Goal: Find specific page/section: Find specific page/section

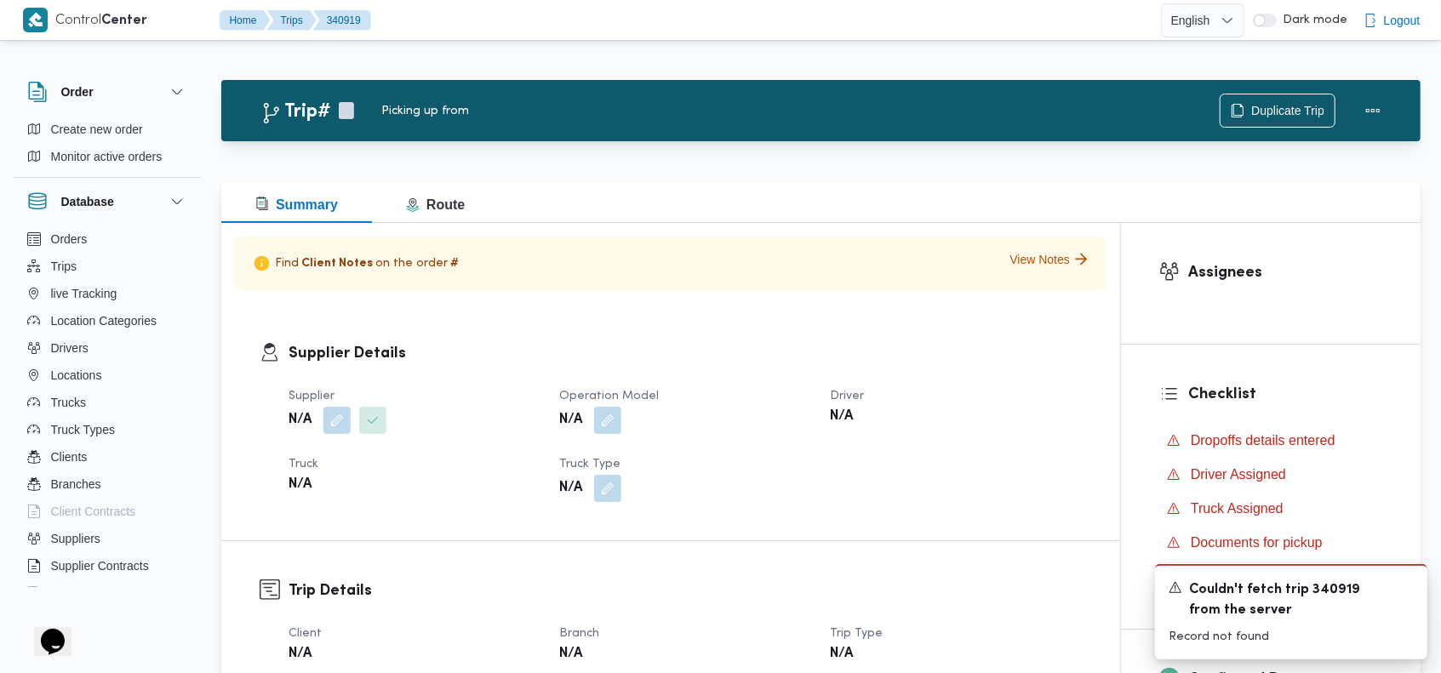
click at [1390, 24] on span "Logout" at bounding box center [1402, 20] width 37 height 20
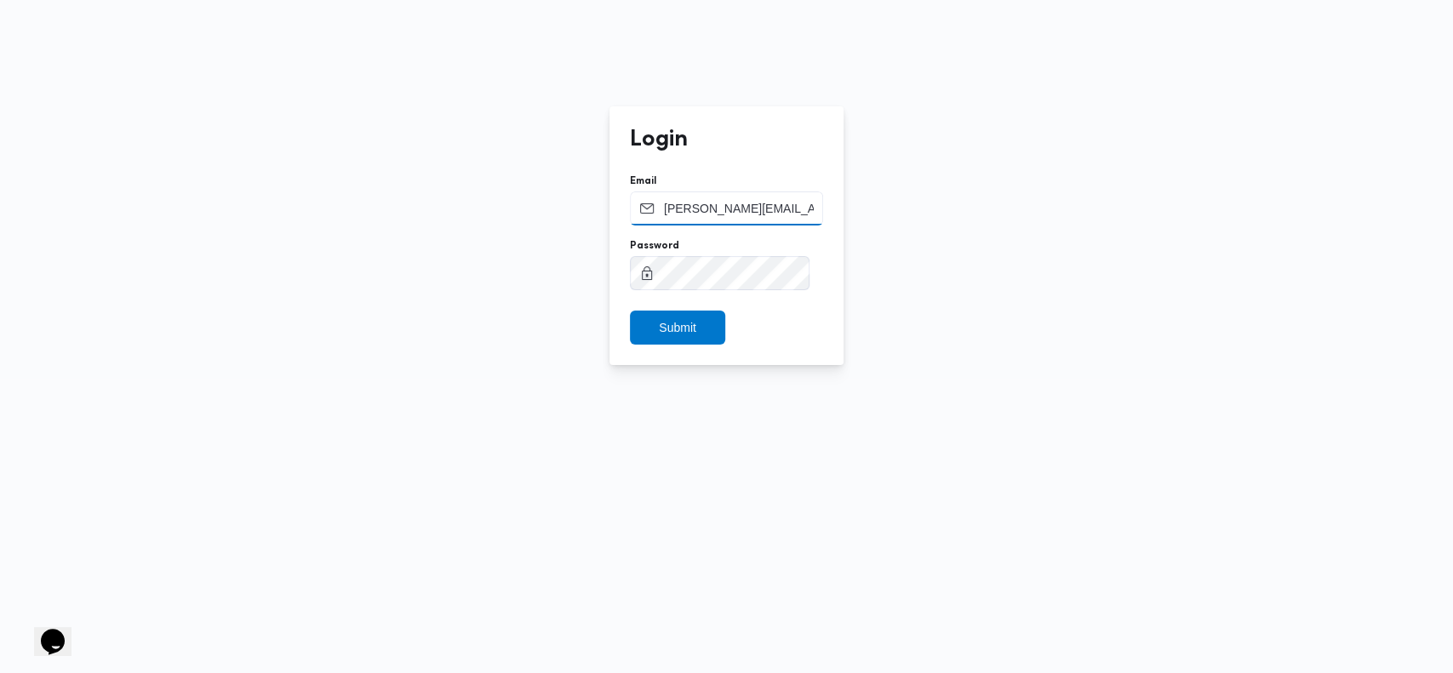
click at [696, 207] on input "[PERSON_NAME][EMAIL_ADDRESS][PERSON_NAME][DOMAIN_NAME]" at bounding box center [726, 209] width 193 height 34
paste input "Supplypartner"
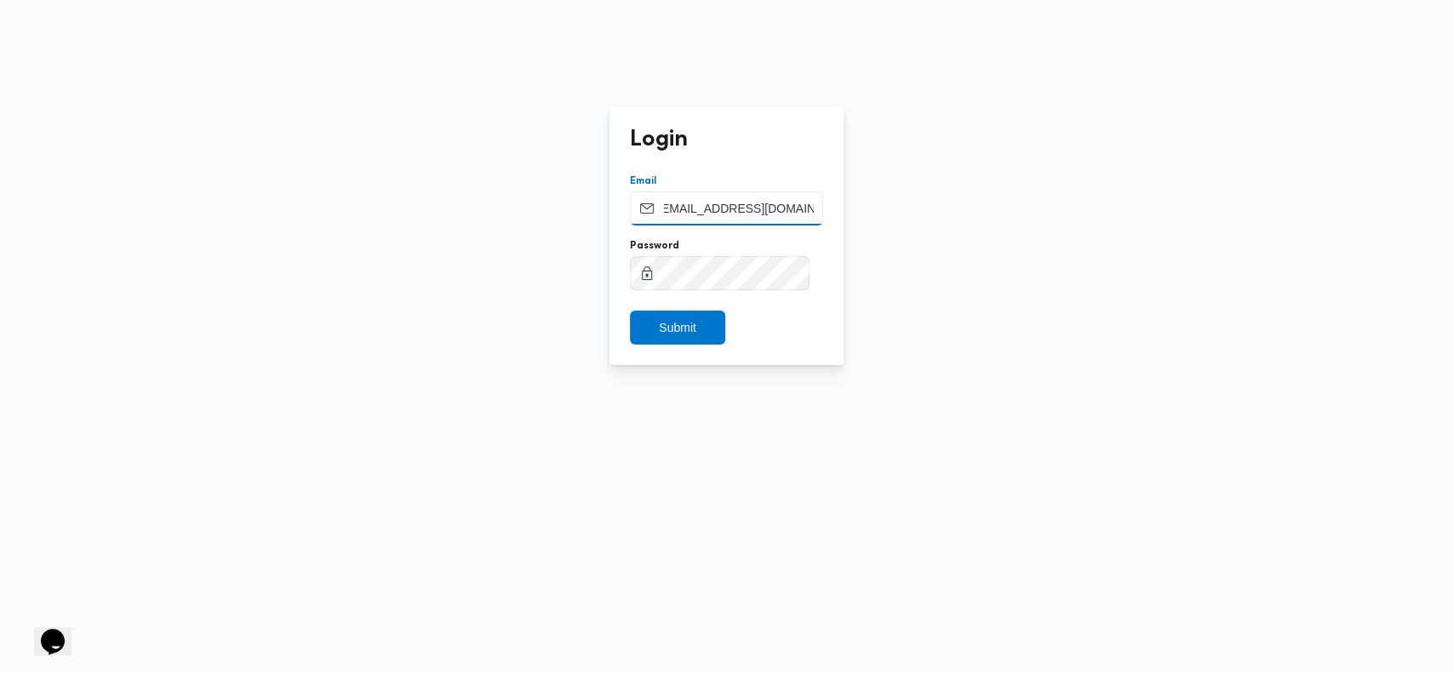
click at [722, 266] on form "Email [EMAIL_ADDRESS][DOMAIN_NAME] Password Submit" at bounding box center [726, 260] width 193 height 170
type input "[EMAIL_ADDRESS][DOMAIN_NAME]"
click at [630, 311] on button "Submit" at bounding box center [677, 328] width 95 height 34
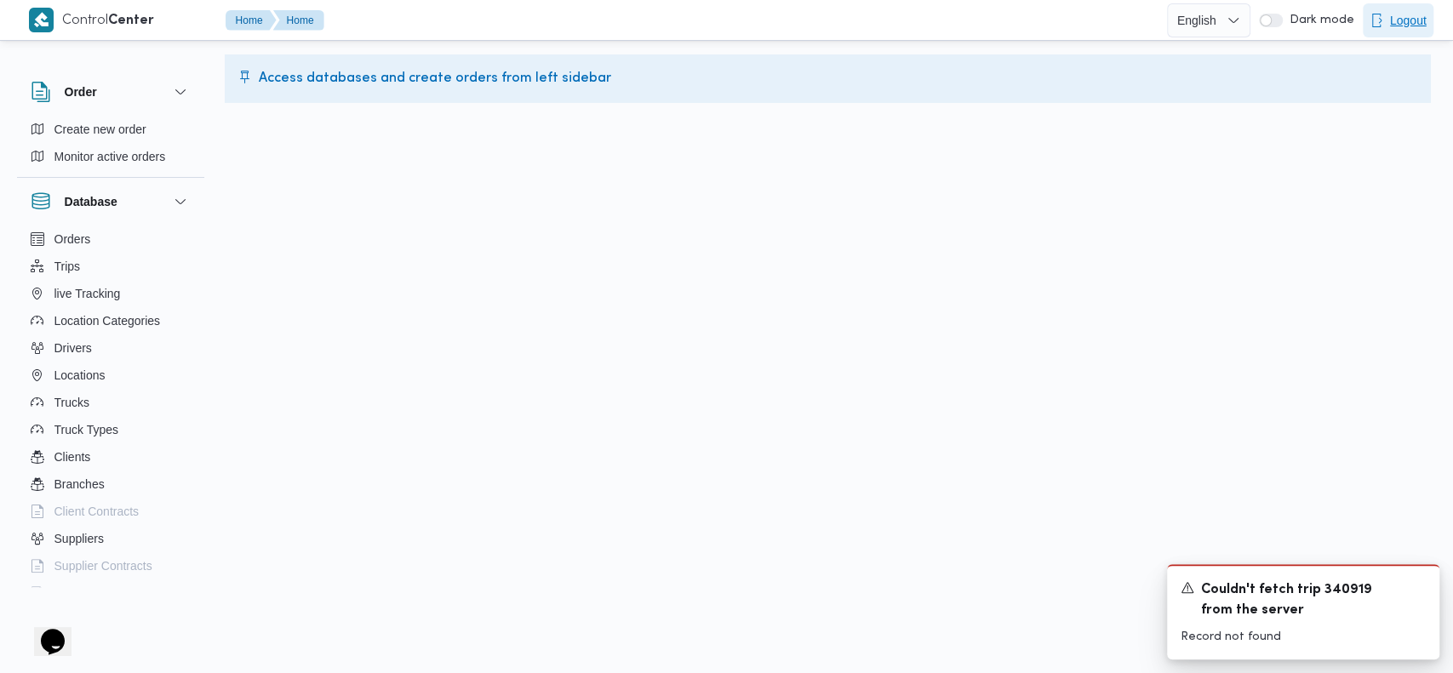
click at [1397, 10] on span "Logout" at bounding box center [1408, 20] width 37 height 20
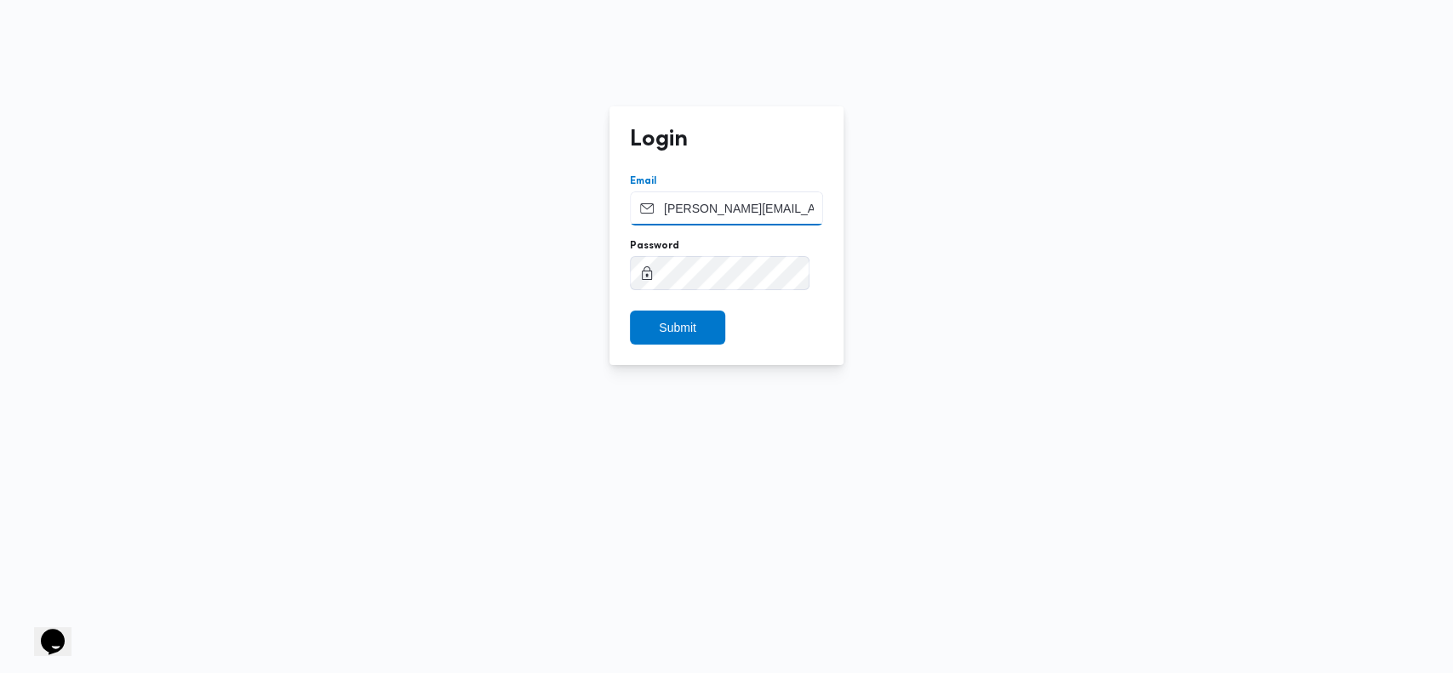
click at [745, 215] on input "[PERSON_NAME][EMAIL_ADDRESS][PERSON_NAME][DOMAIN_NAME]" at bounding box center [726, 209] width 193 height 34
paste input "Supplypartner"
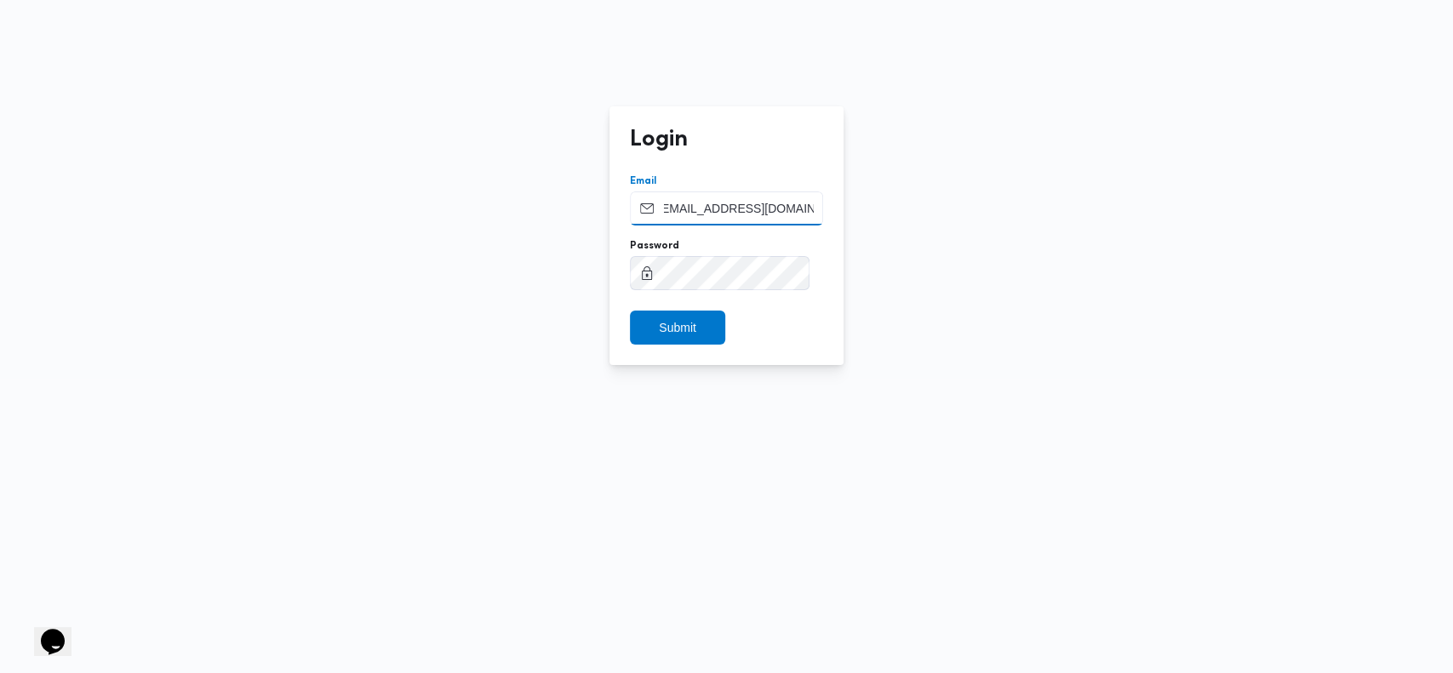
type input "[EMAIL_ADDRESS][DOMAIN_NAME]"
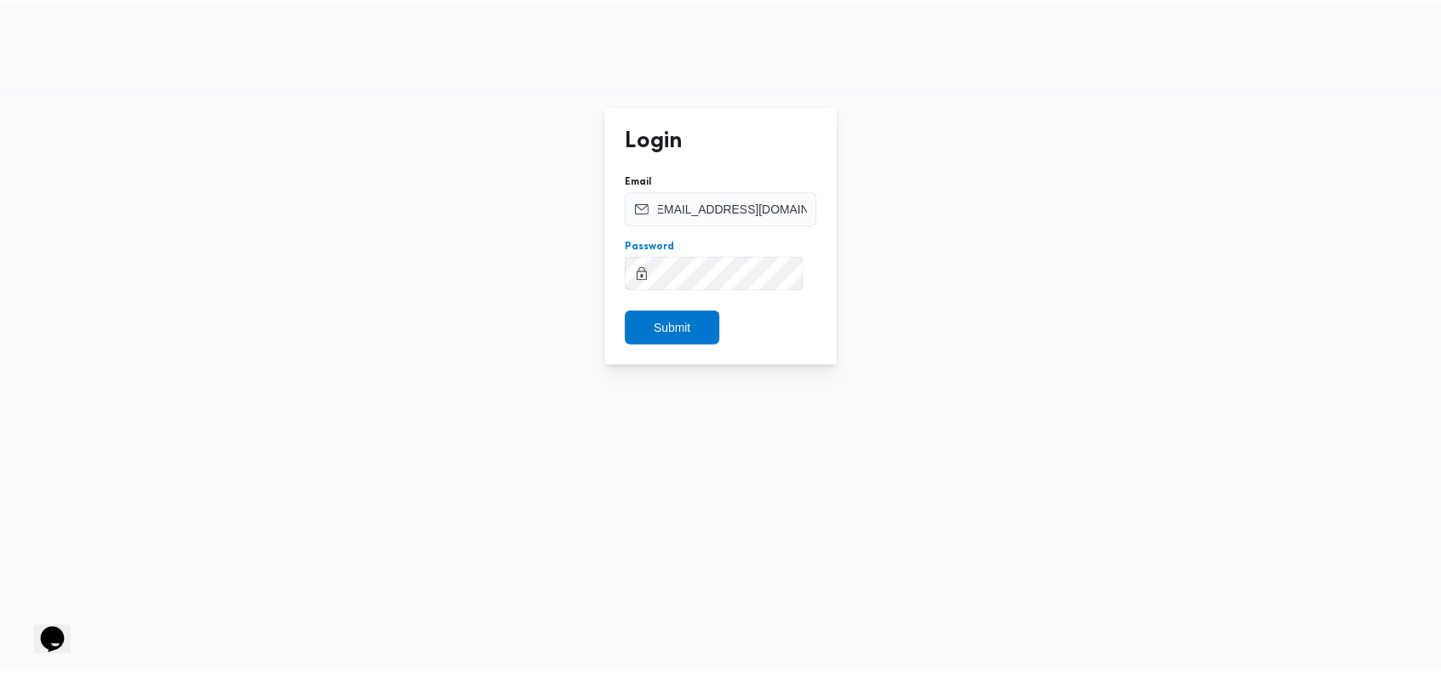
scroll to position [0, 0]
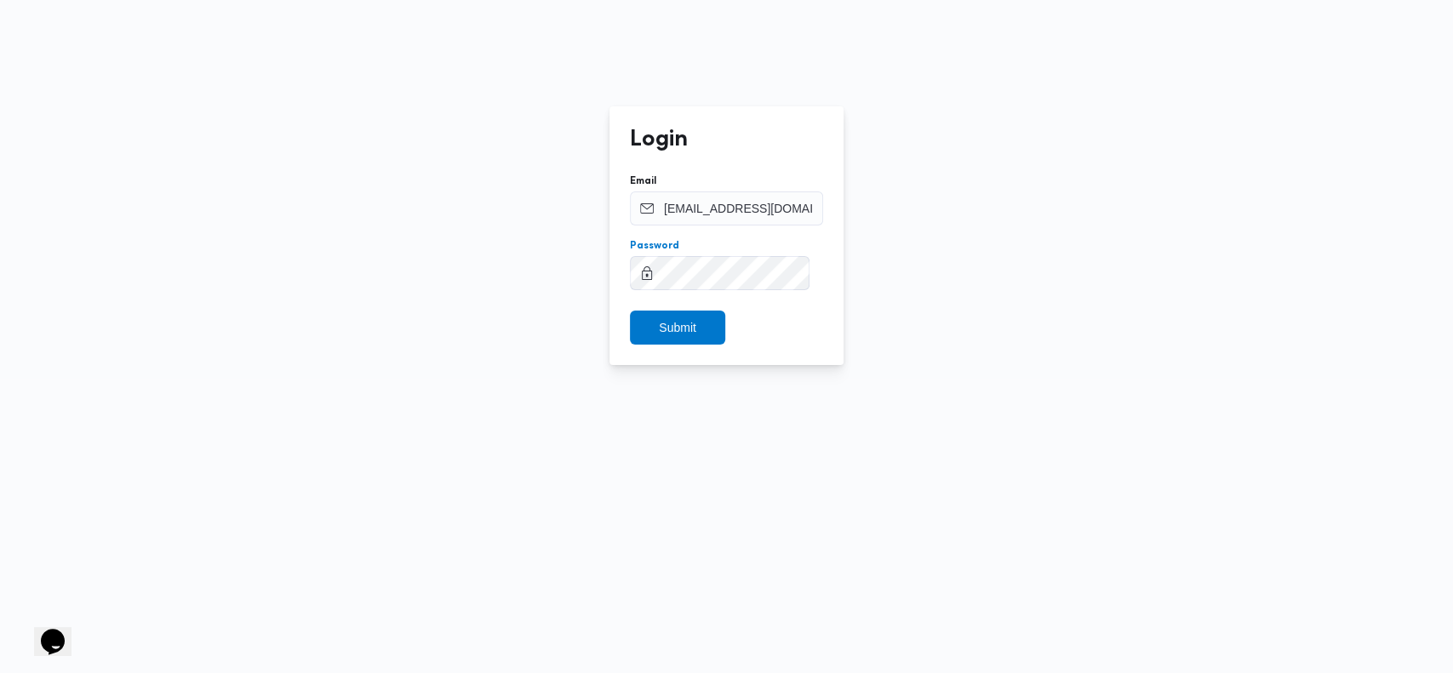
click at [630, 311] on button "Submit" at bounding box center [677, 328] width 95 height 34
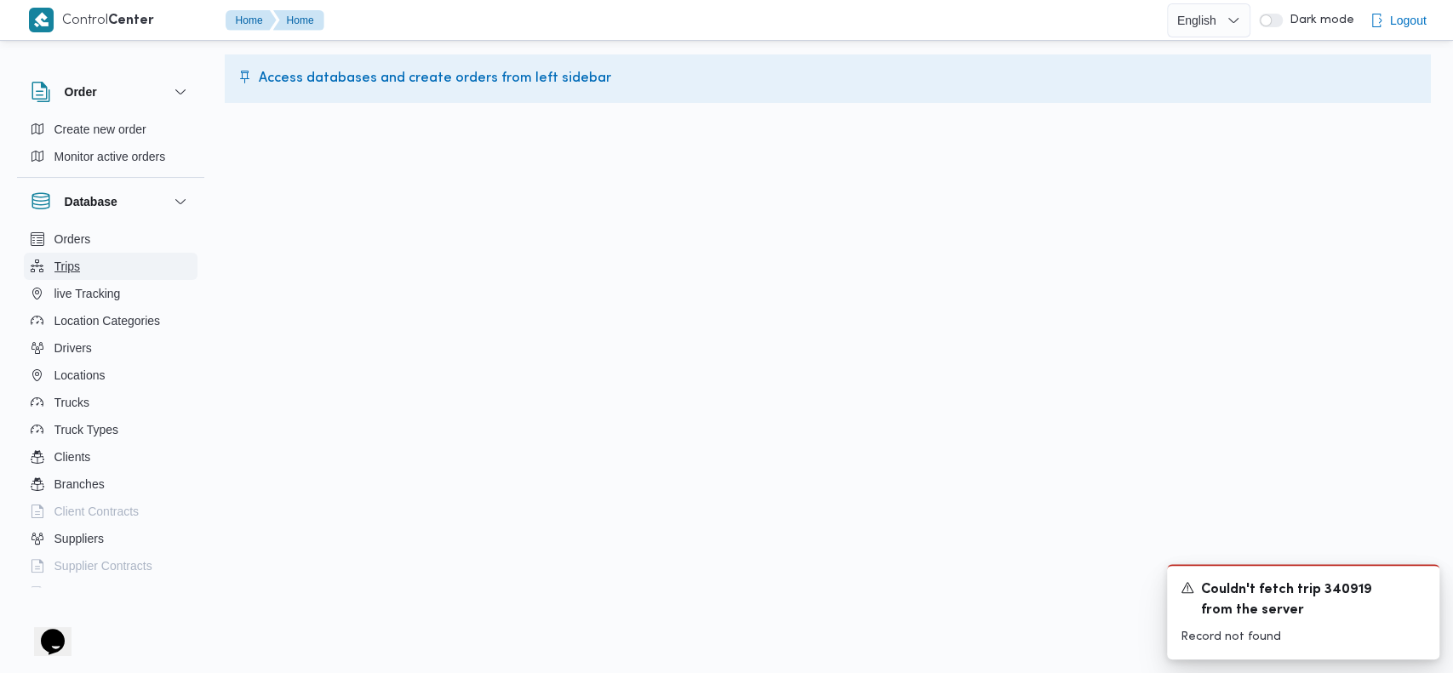
click at [102, 261] on button "Trips" at bounding box center [111, 266] width 174 height 27
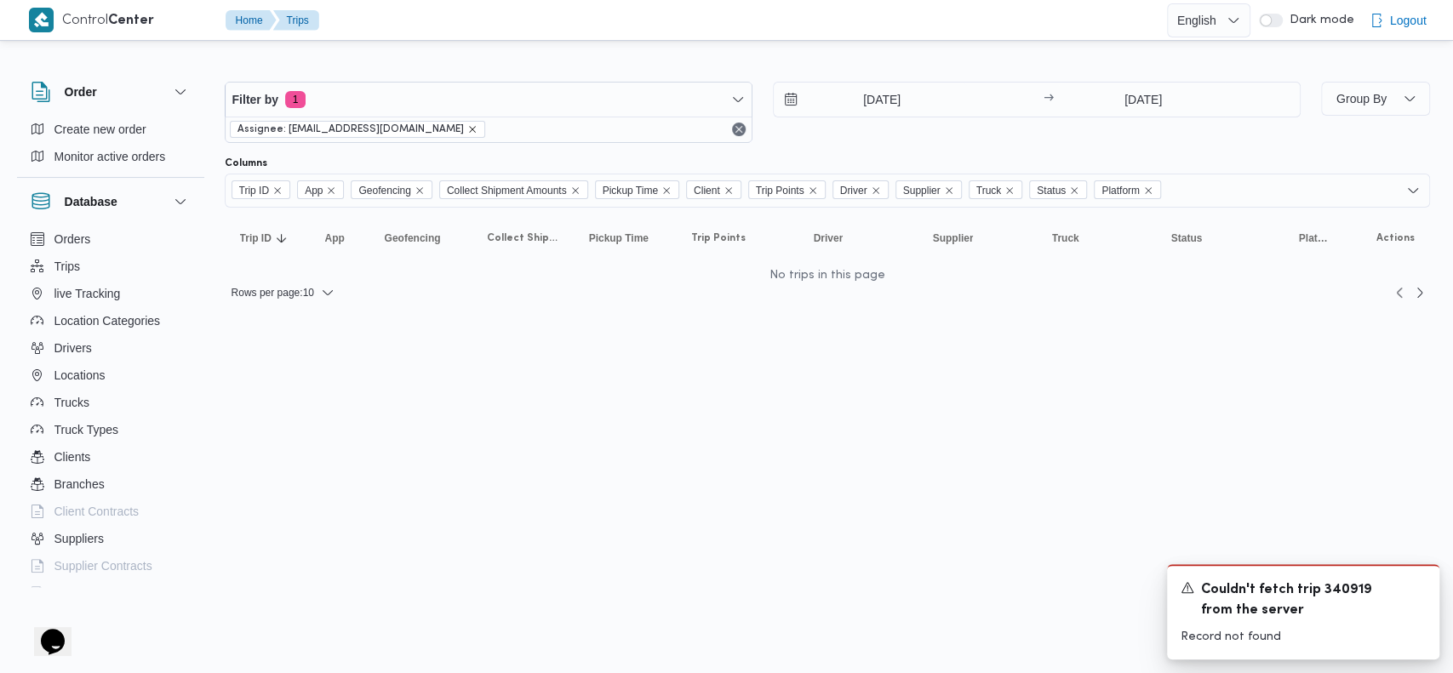
click at [467, 130] on icon "remove selected entity" at bounding box center [472, 129] width 10 height 10
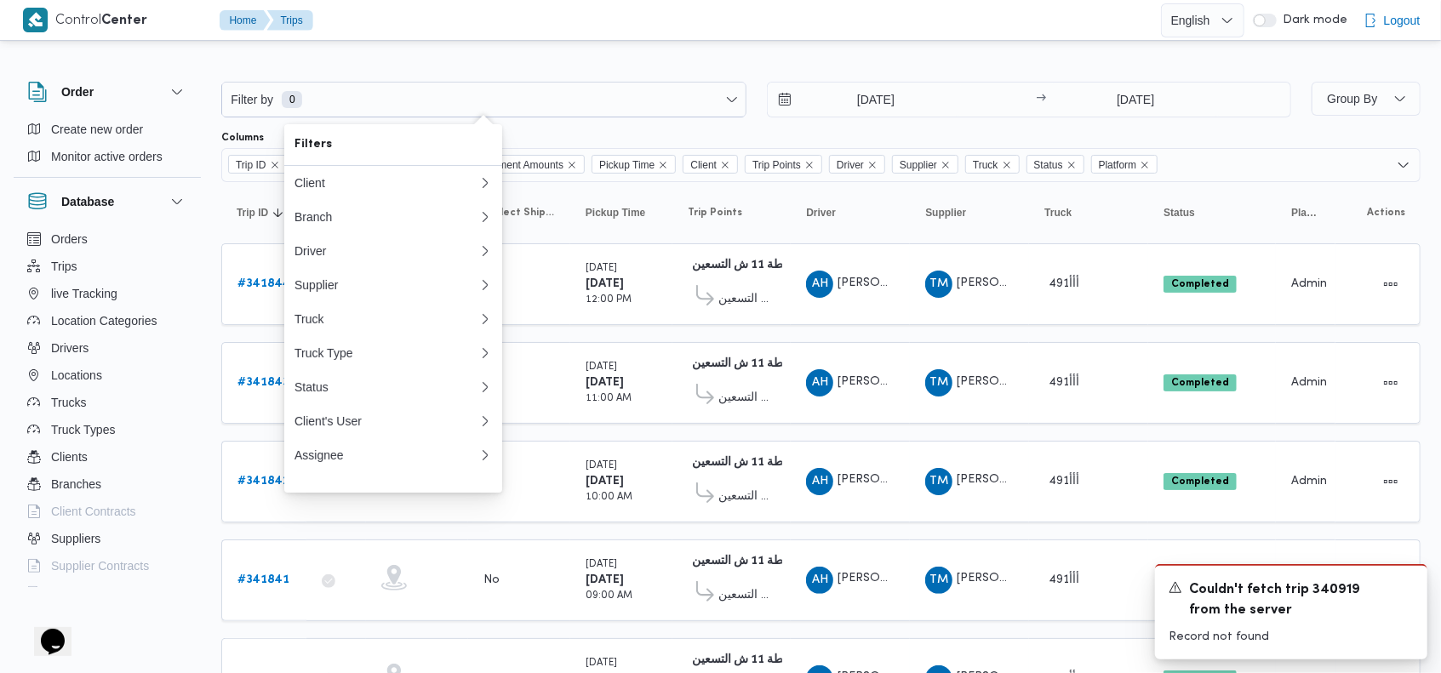
click at [844, 96] on input "[DATE]" at bounding box center [864, 100] width 193 height 34
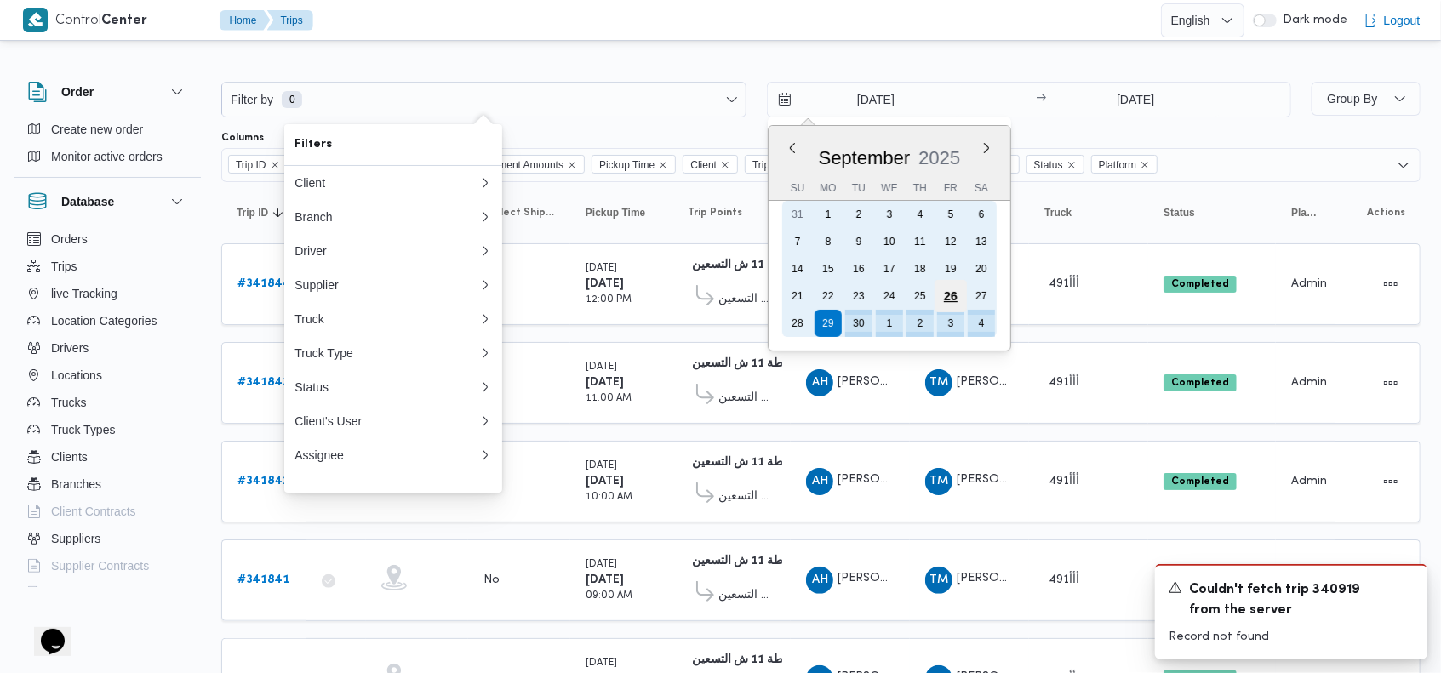
click at [944, 291] on div "26" at bounding box center [950, 296] width 32 height 32
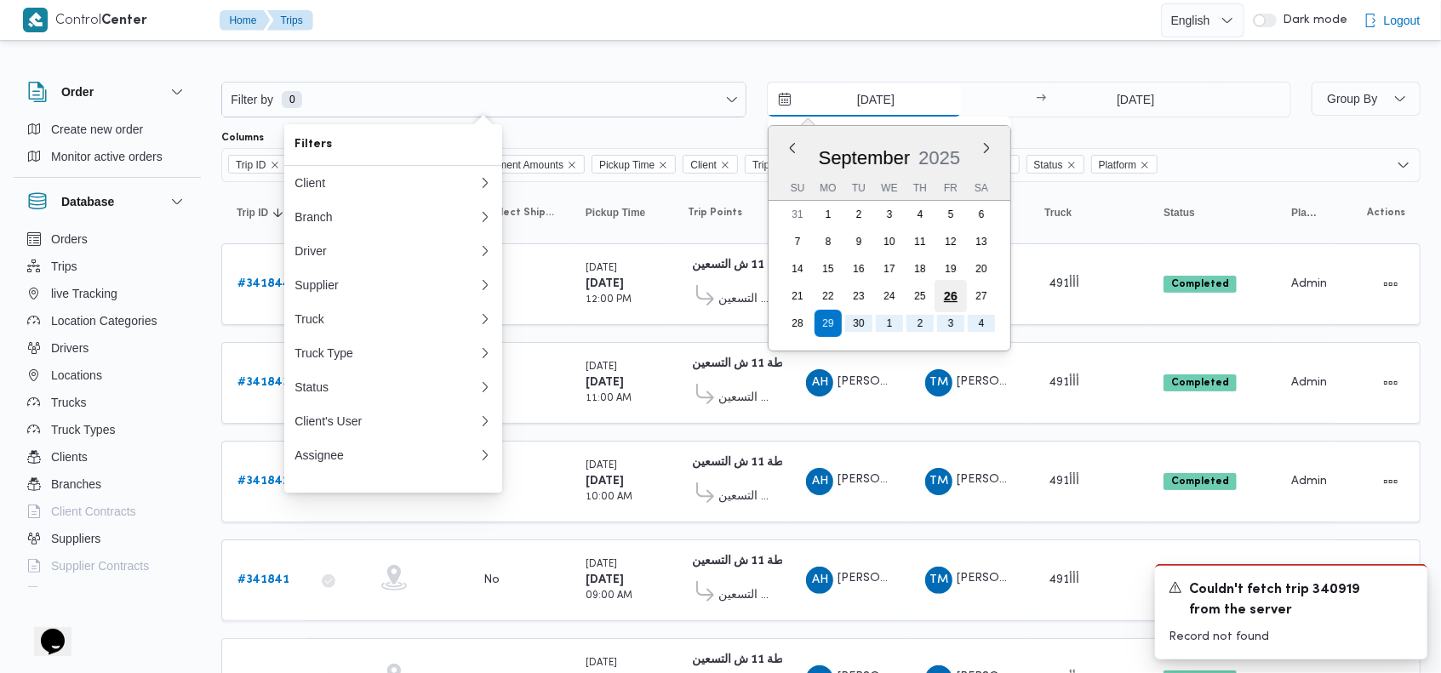
type input "[DATE]"
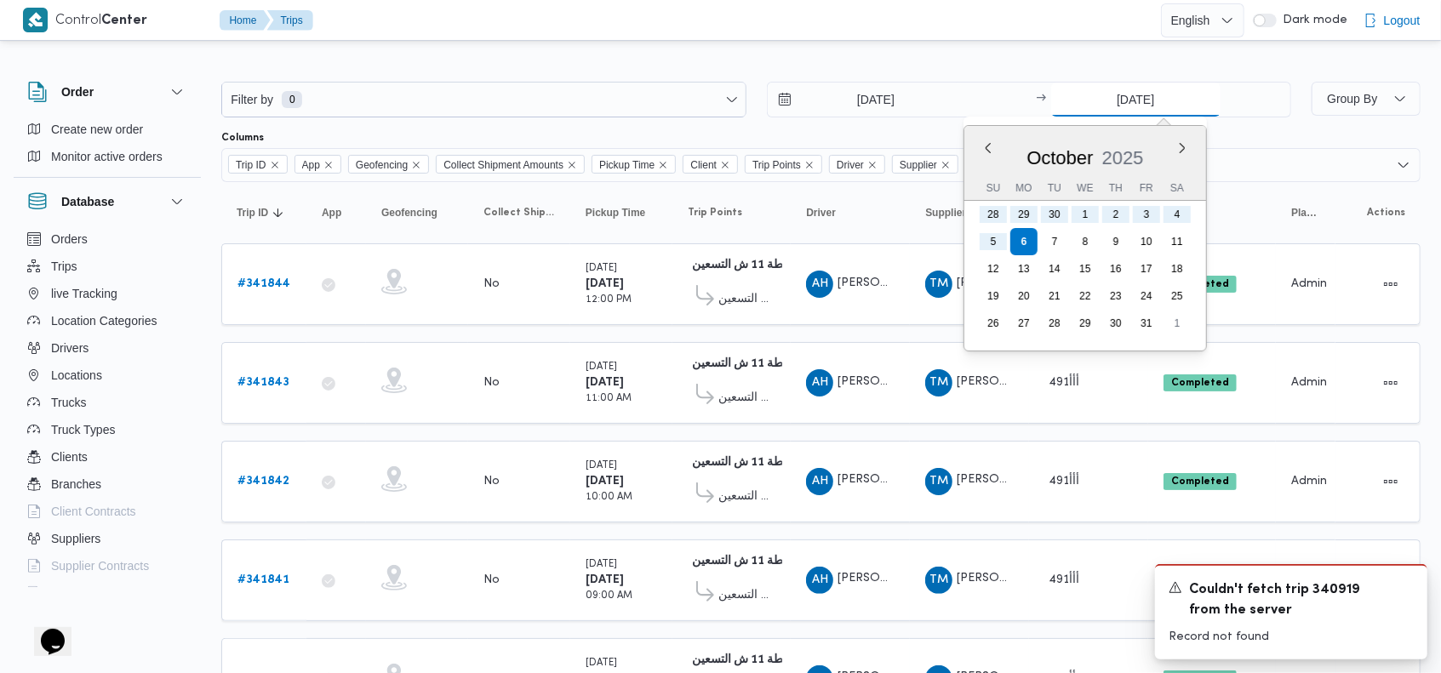
click at [1109, 92] on input "[DATE]" at bounding box center [1136, 100] width 169 height 34
click at [987, 151] on button "Previous Month" at bounding box center [988, 148] width 16 height 16
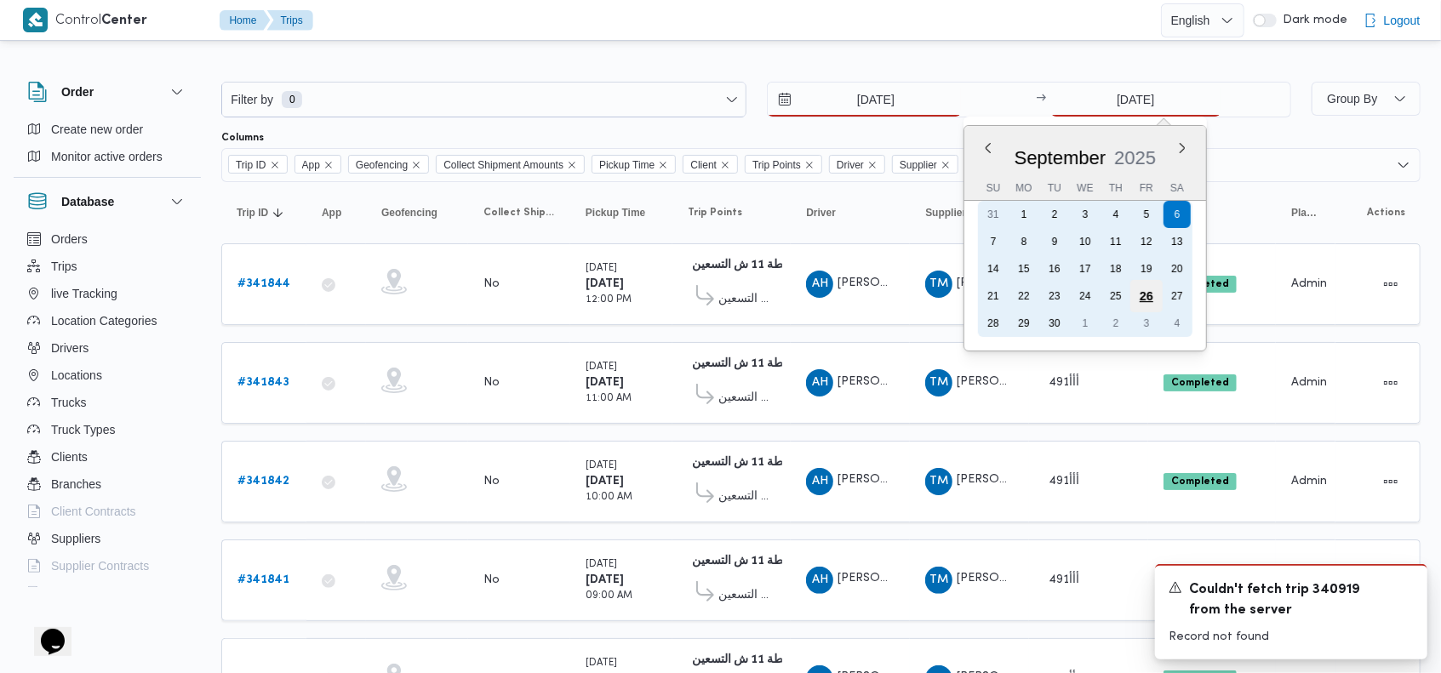
click at [1144, 289] on div "26" at bounding box center [1147, 296] width 32 height 32
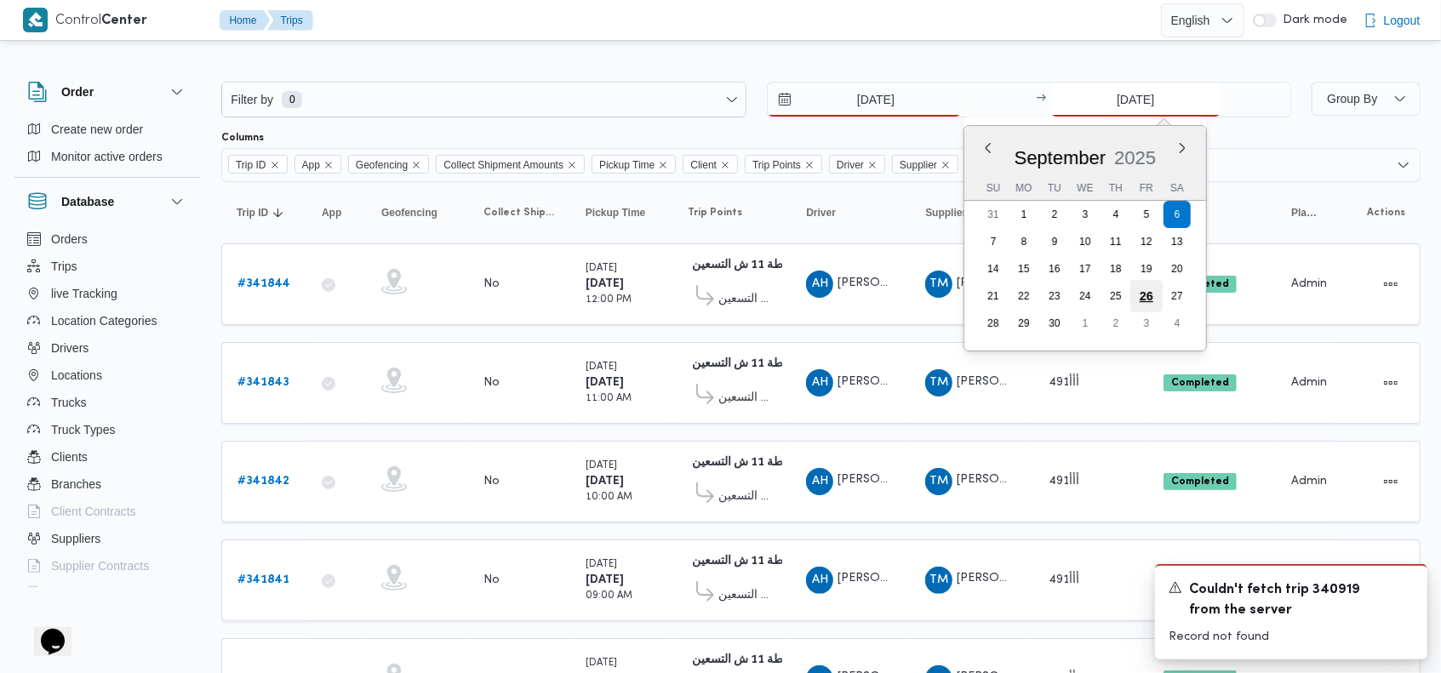
type input "[DATE]"
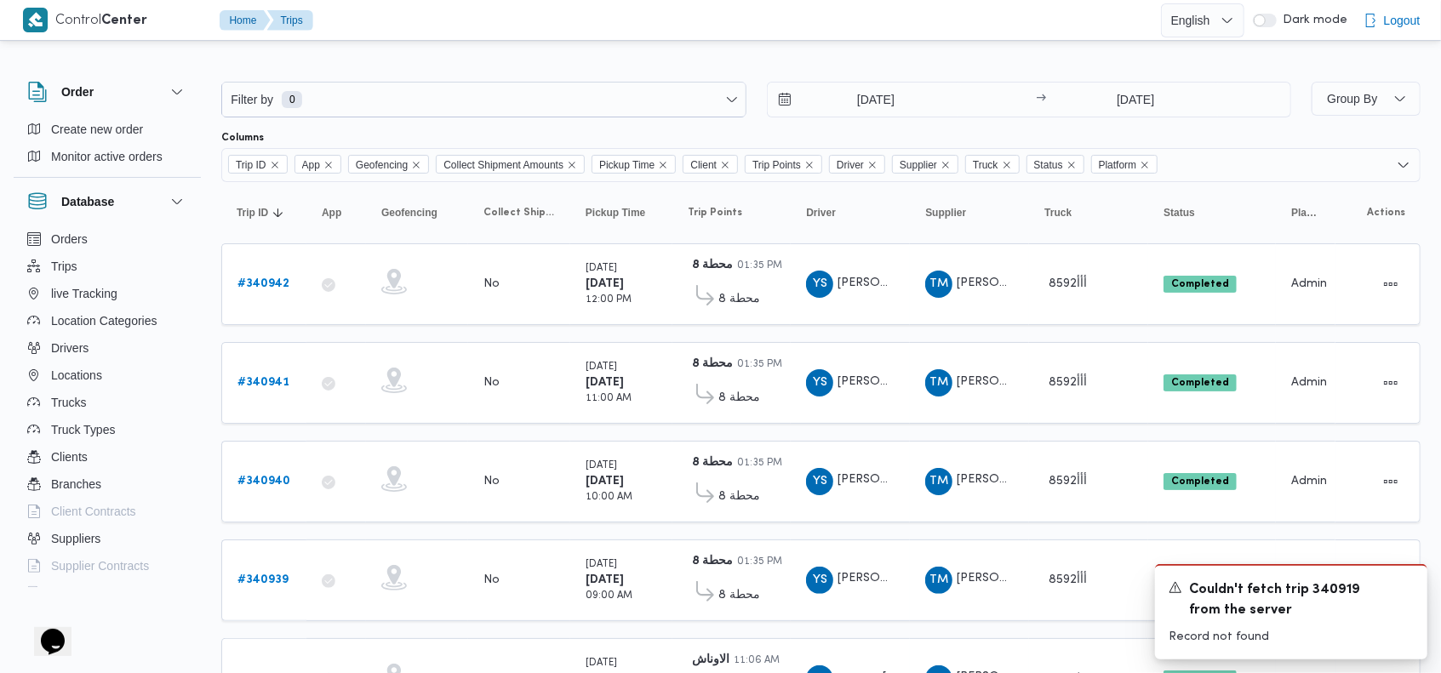
click at [1131, 122] on div "Filter by 0 [DATE] → [DATE]" at bounding box center [756, 100] width 1091 height 56
click at [1413, 589] on icon "Dismiss toast" at bounding box center [1408, 587] width 14 height 14
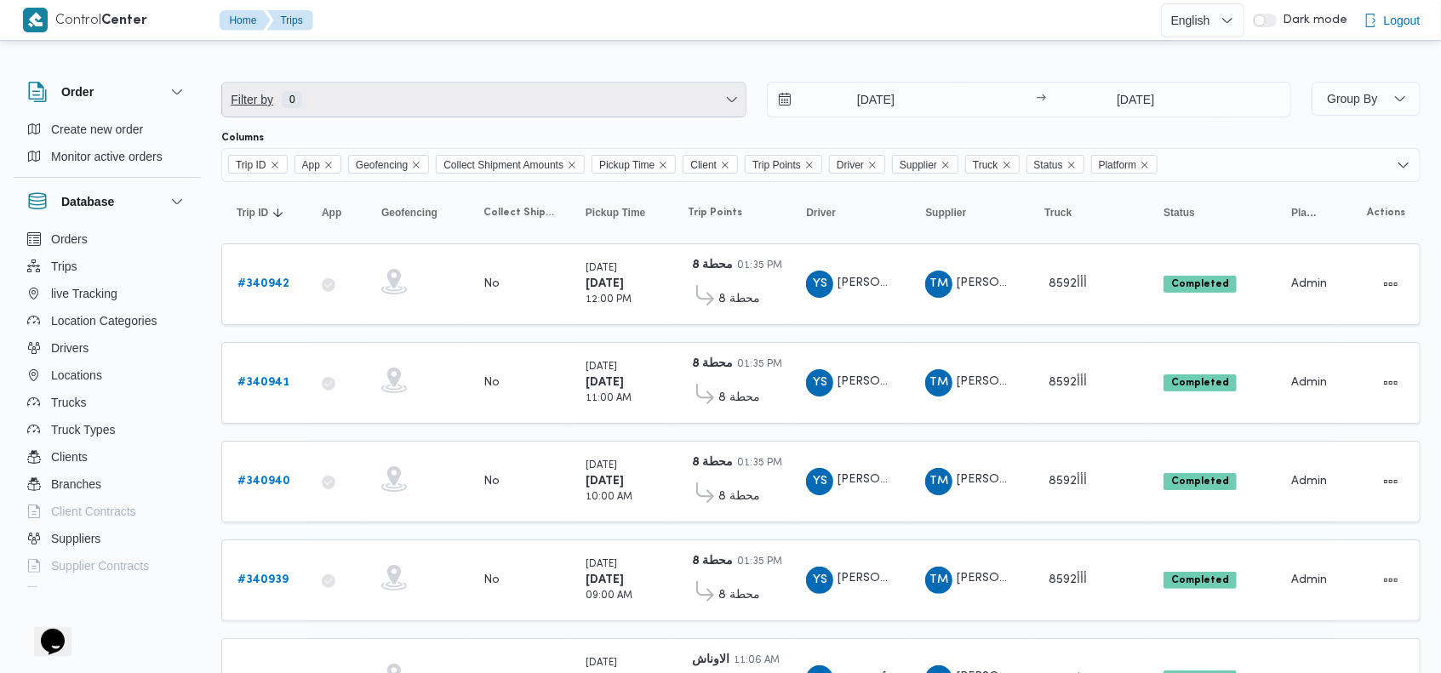
click at [367, 100] on span "Filter by 0" at bounding box center [484, 100] width 524 height 34
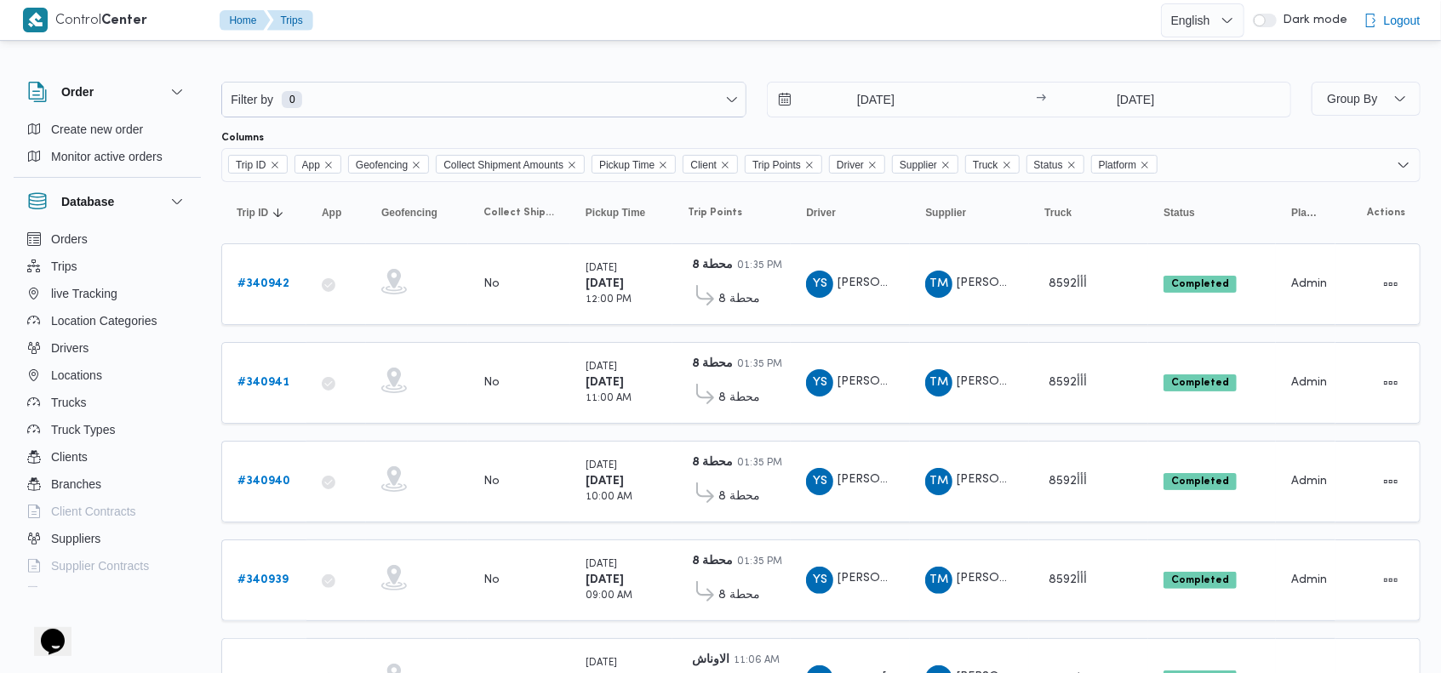
click at [985, 127] on div "Filter by 0 [DATE] → [DATE]" at bounding box center [756, 100] width 1091 height 56
click at [254, 285] on b "# 340942" at bounding box center [264, 283] width 52 height 11
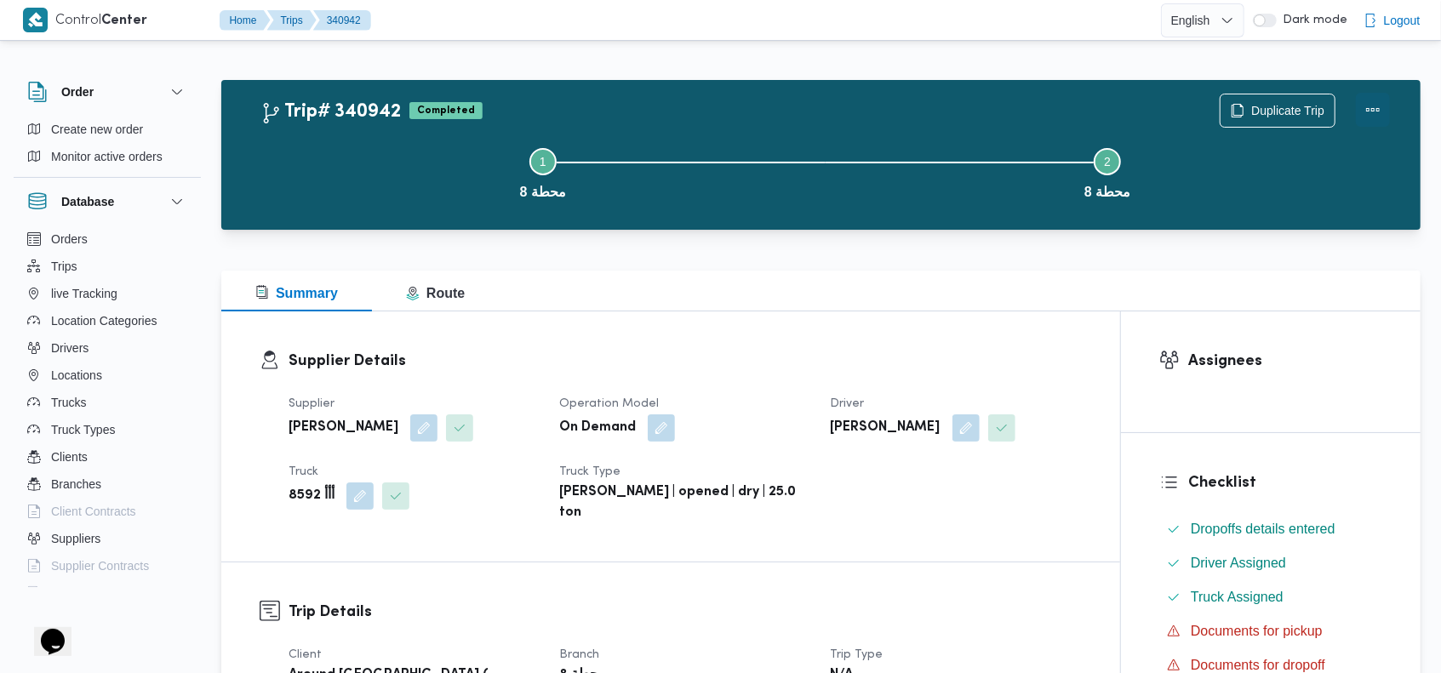
click at [1366, 104] on button "Actions" at bounding box center [1373, 110] width 34 height 34
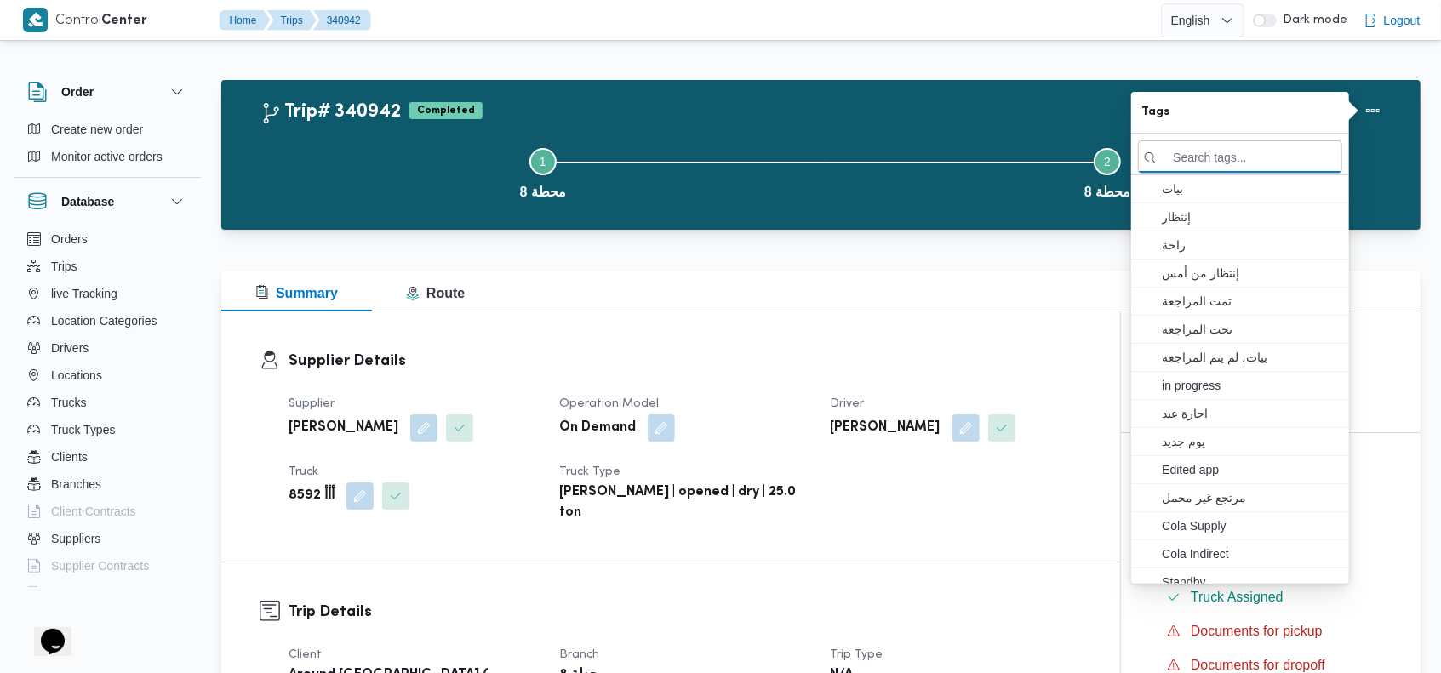
click at [817, 140] on button "Step 1 is incomplete 1 محطة 8" at bounding box center [543, 172] width 565 height 89
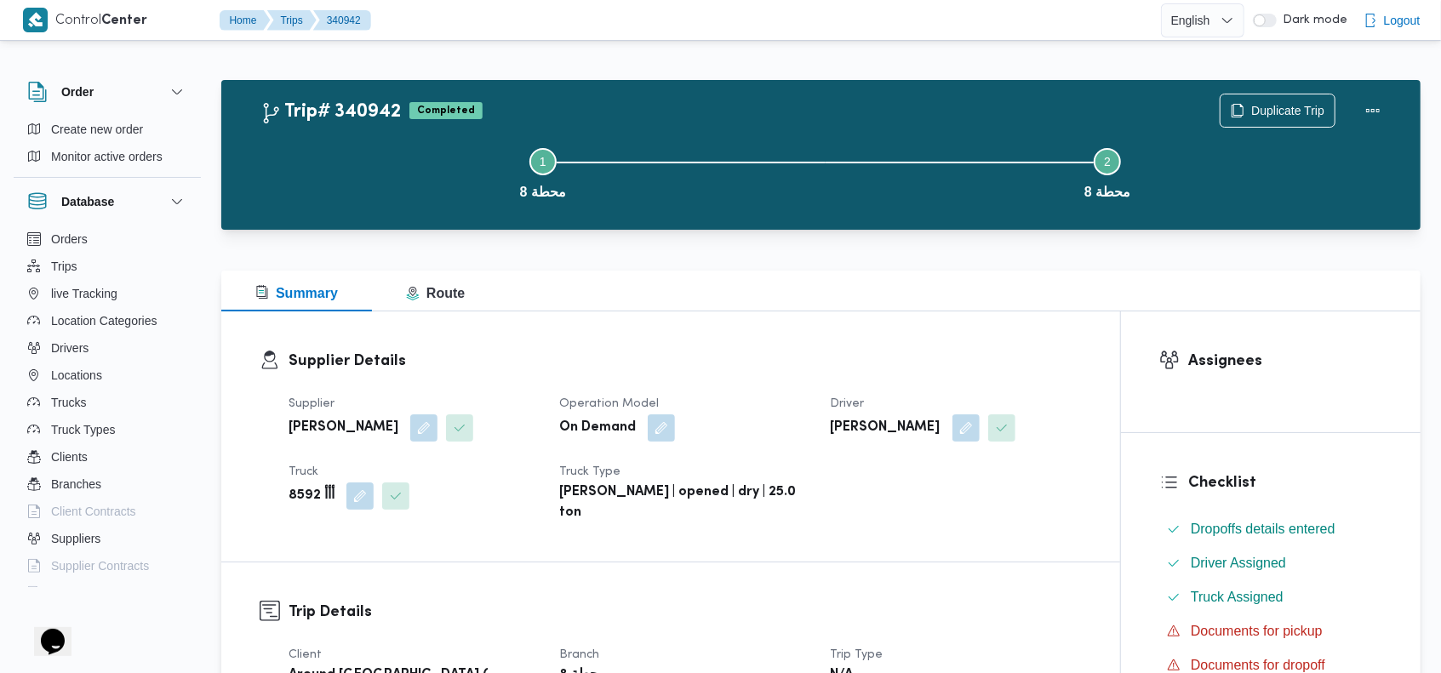
click at [1368, 110] on button "Actions" at bounding box center [1373, 110] width 34 height 34
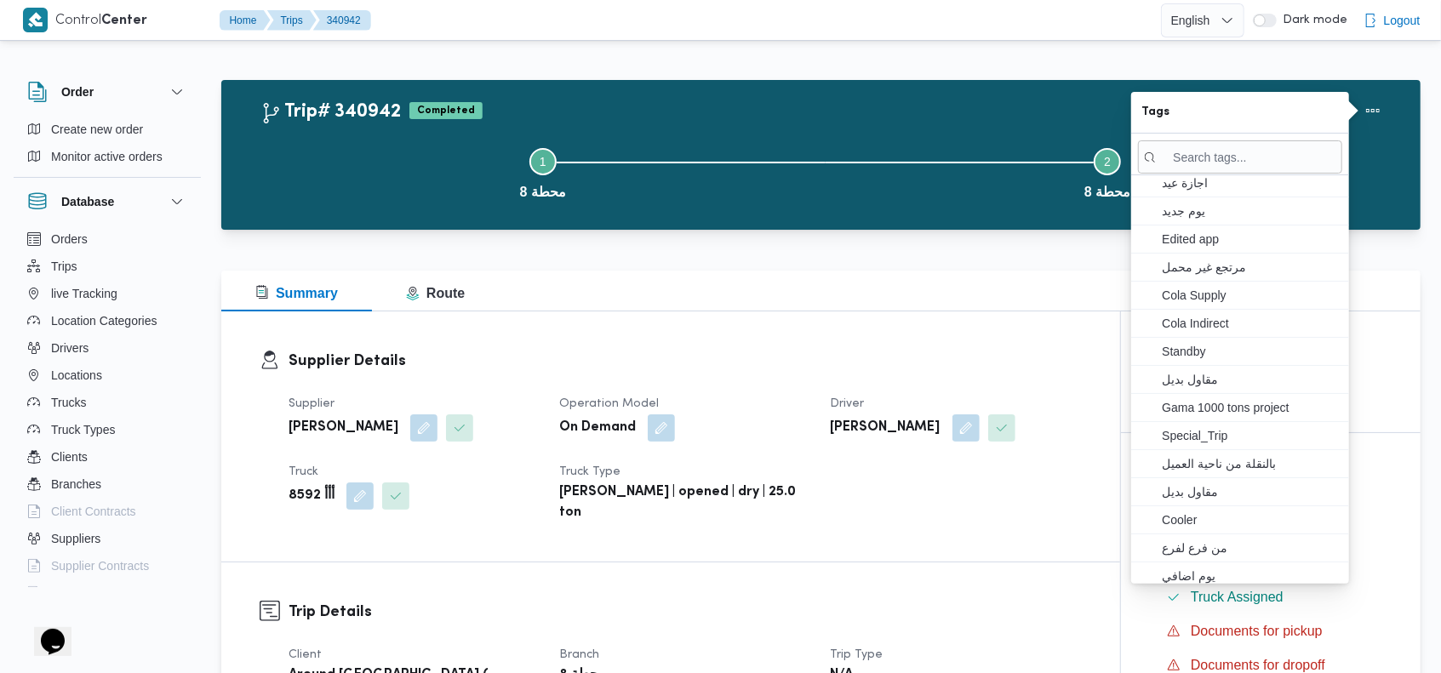
scroll to position [204, 0]
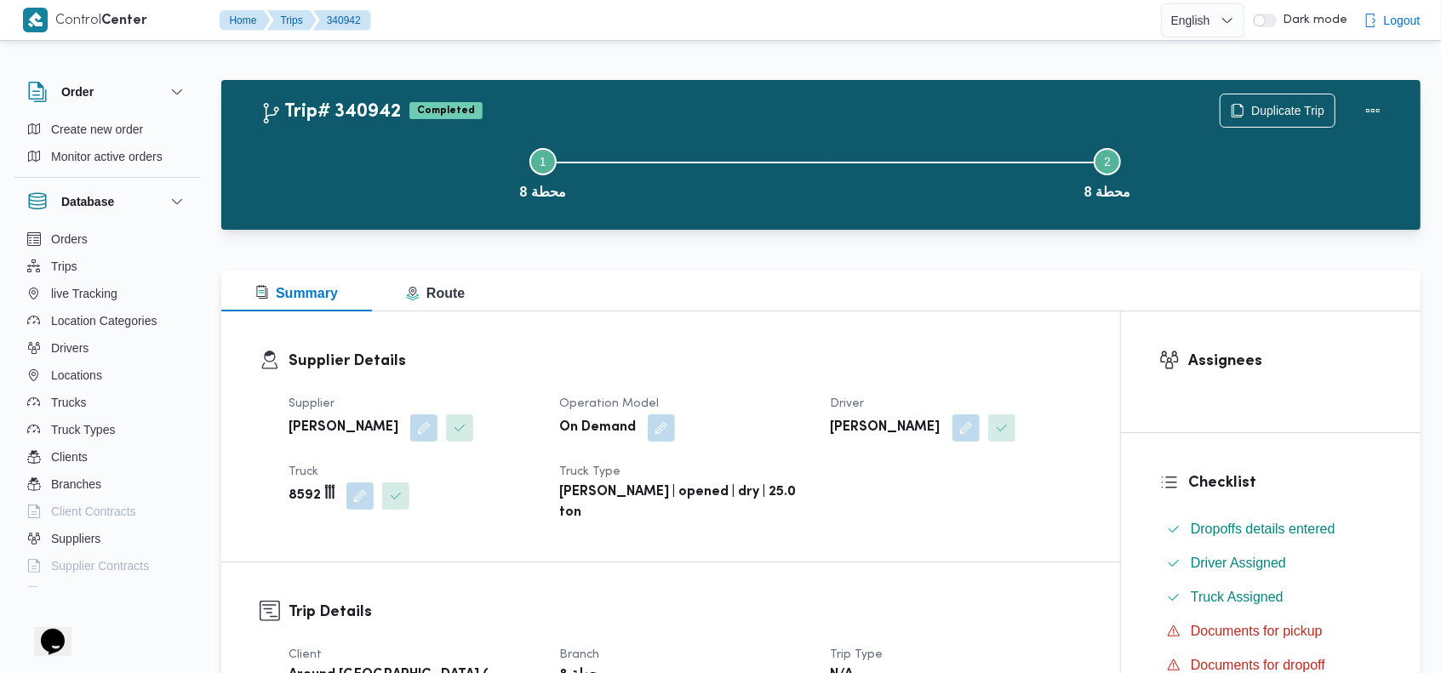
click at [883, 296] on div "Summary Route" at bounding box center [821, 291] width 1200 height 41
click at [1371, 108] on button "Actions" at bounding box center [1373, 110] width 34 height 34
click at [971, 112] on div "Trip# 340942 Completed Duplicate Trip" at bounding box center [826, 111] width 1130 height 34
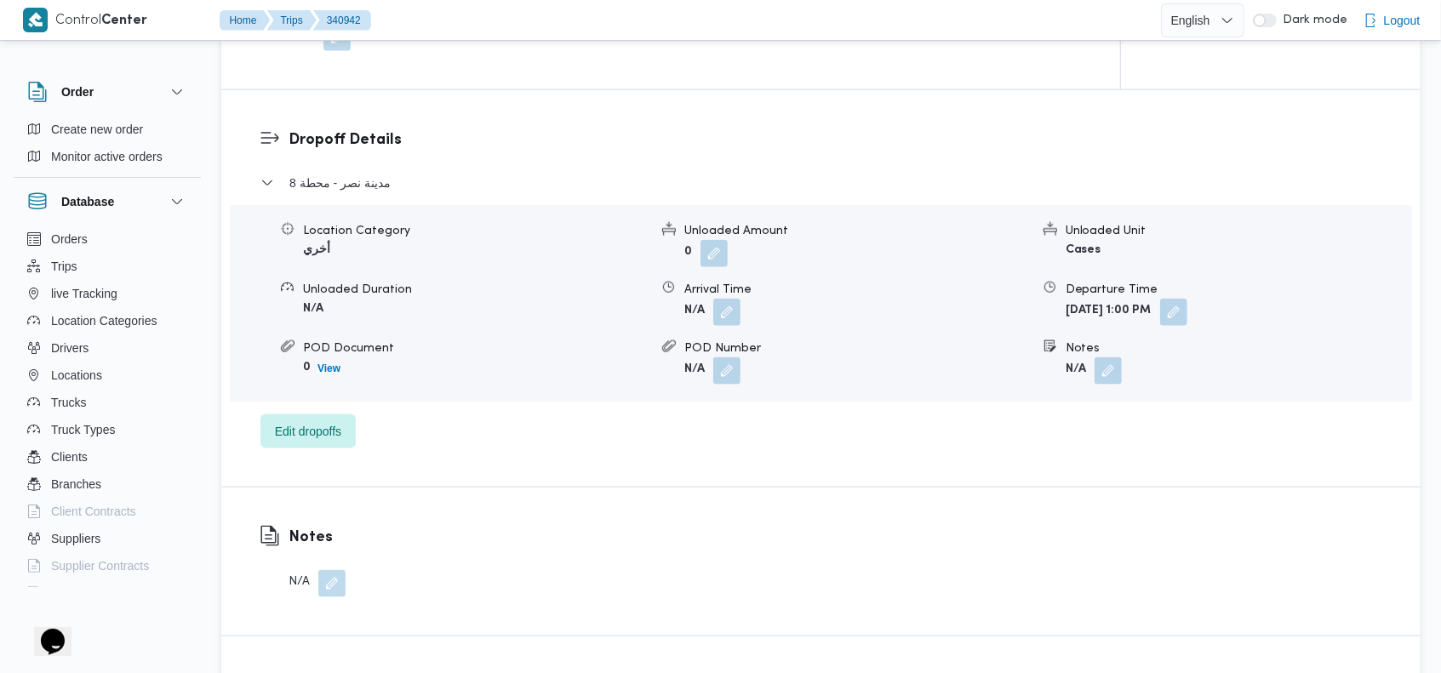
scroll to position [2194, 0]
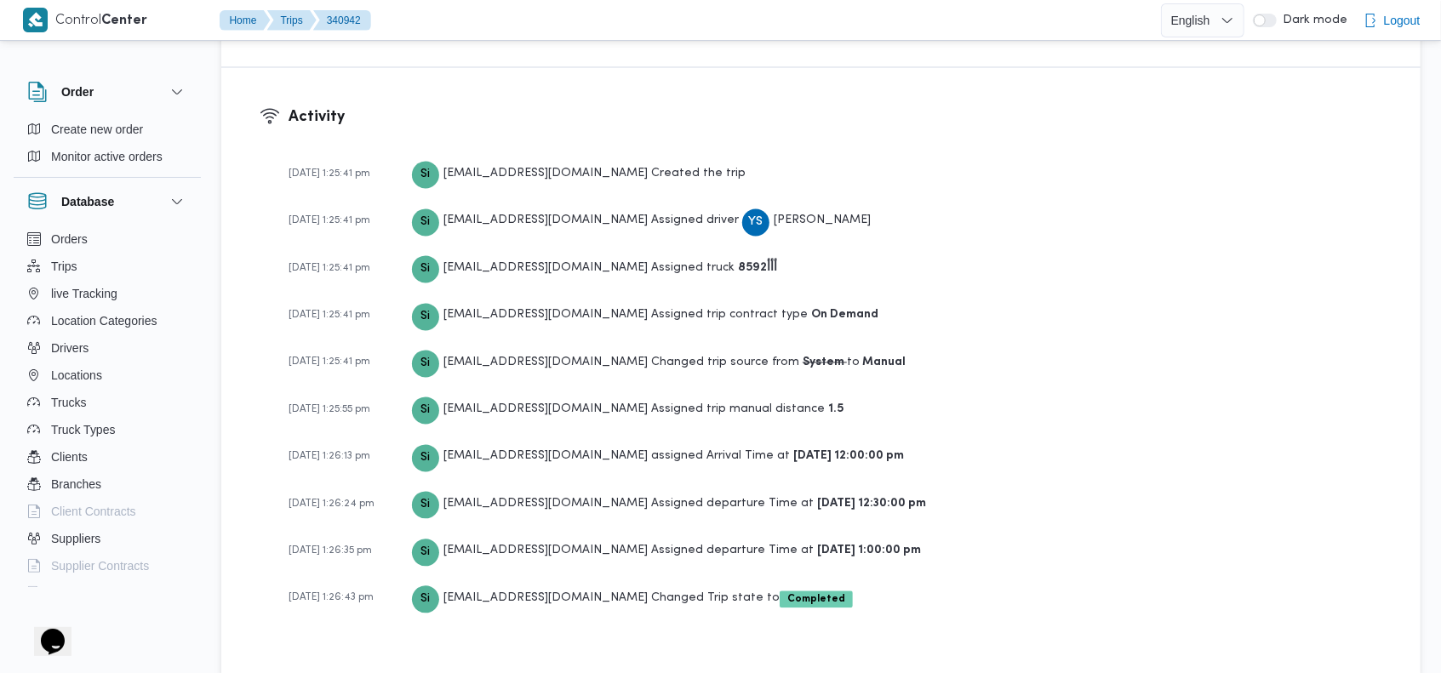
click at [1210, 314] on div "[DATE] 1:25:41 pm Si [EMAIL_ADDRESS][DOMAIN_NAME] Created the trip [DATE] 1:25:…" at bounding box center [836, 394] width 1094 height 489
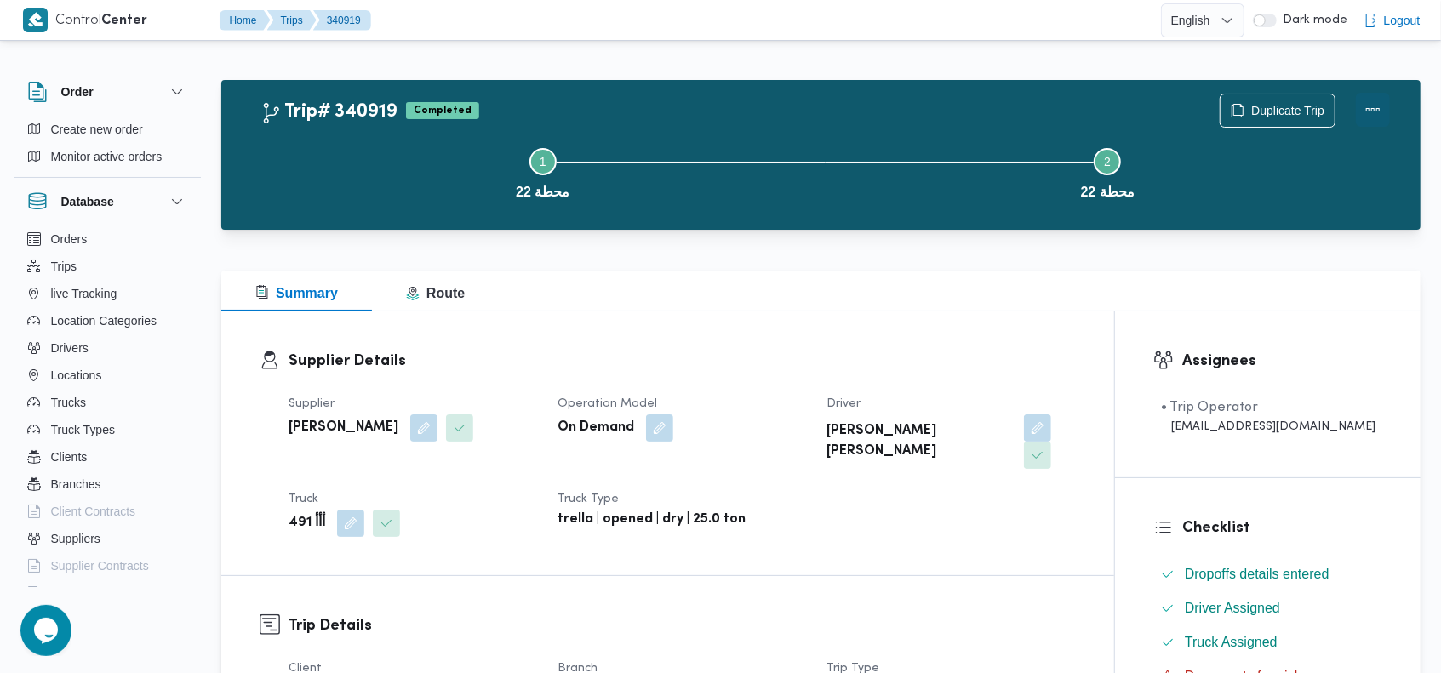
click at [1372, 100] on button "Actions" at bounding box center [1373, 110] width 34 height 34
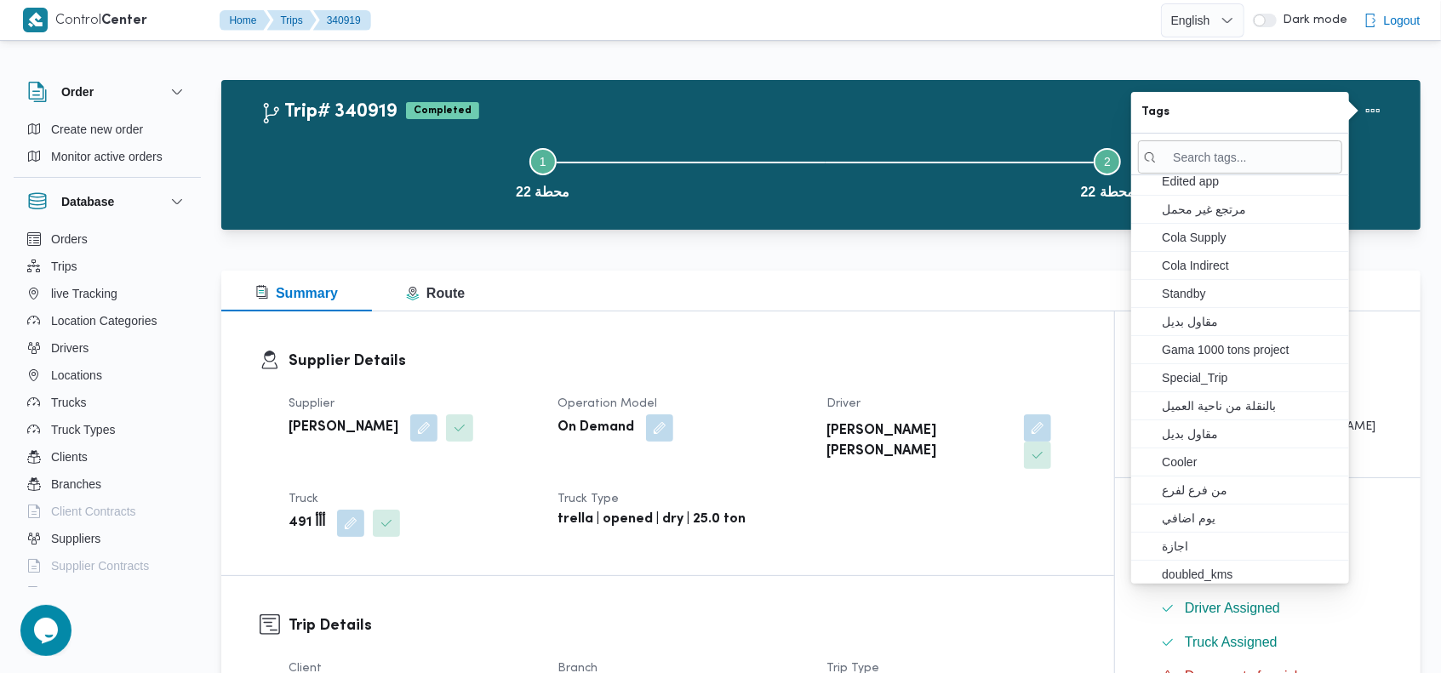
scroll to position [291, 0]
click at [969, 291] on div "Summary Route" at bounding box center [821, 291] width 1200 height 41
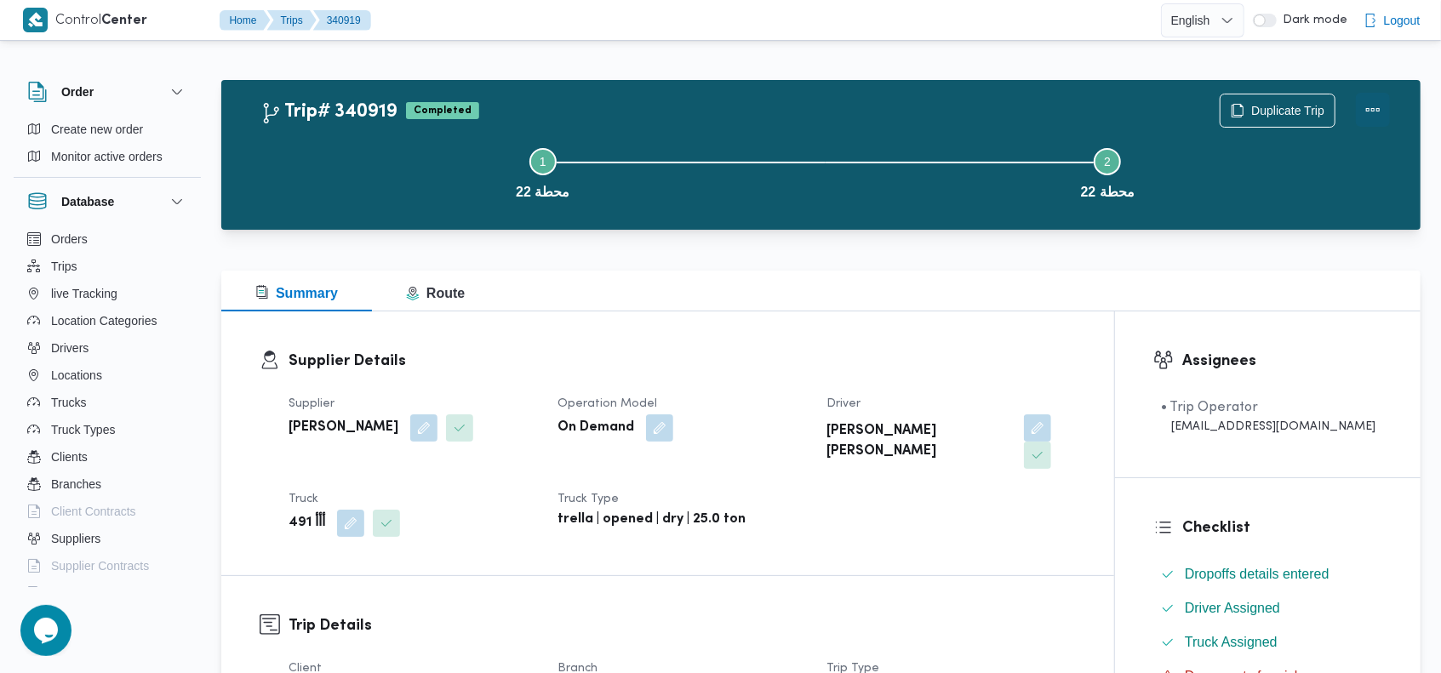
click at [1369, 106] on button "Actions" at bounding box center [1373, 110] width 34 height 34
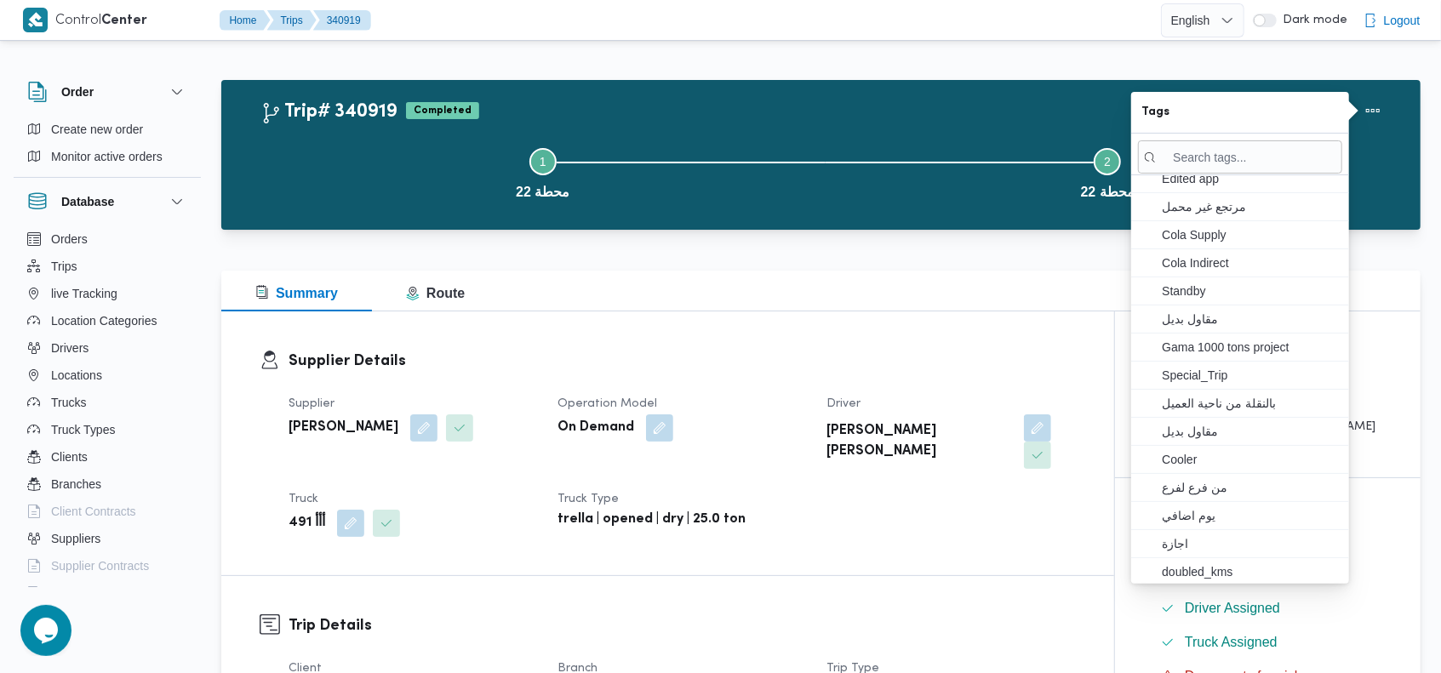
scroll to position [270, 0]
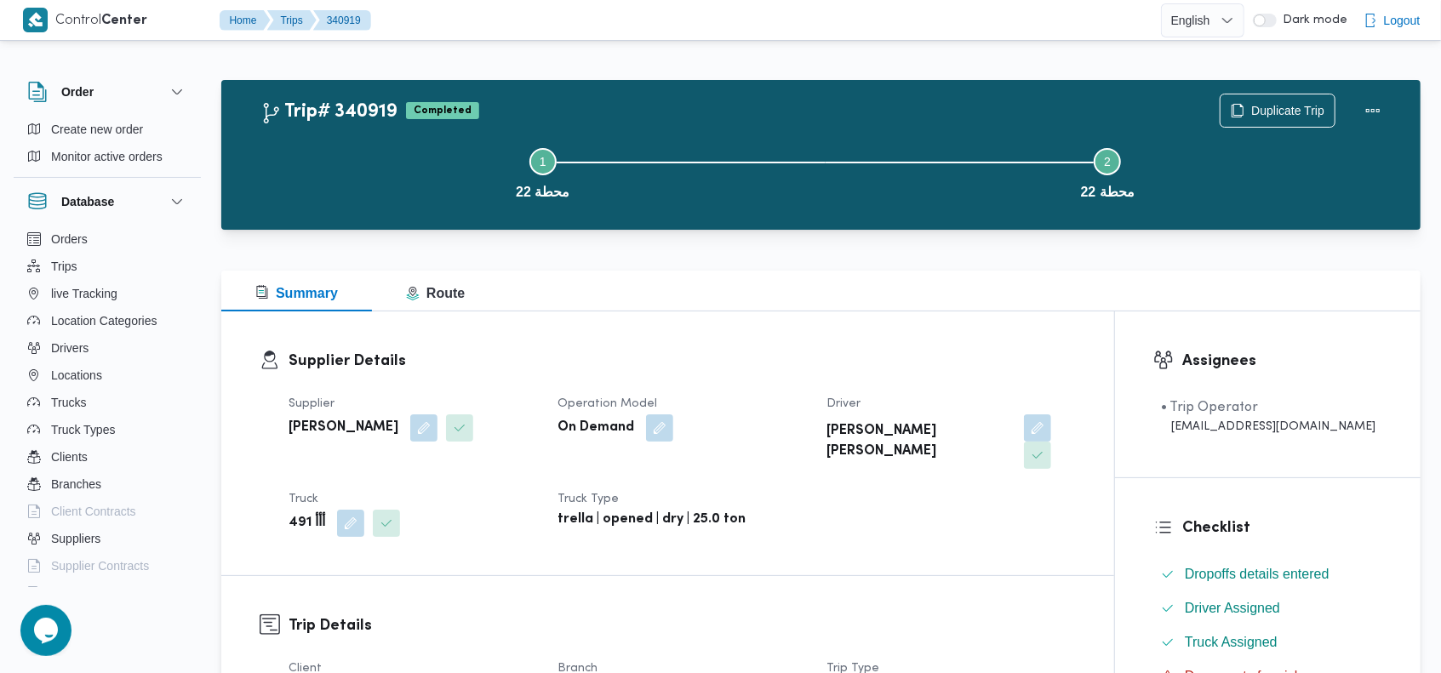
click at [908, 322] on div "Supplier Details Supplier طارق محمد زغلول سيد Operation Model On Demand Driver …" at bounding box center [667, 444] width 893 height 264
click at [1369, 114] on button "Actions" at bounding box center [1373, 110] width 34 height 34
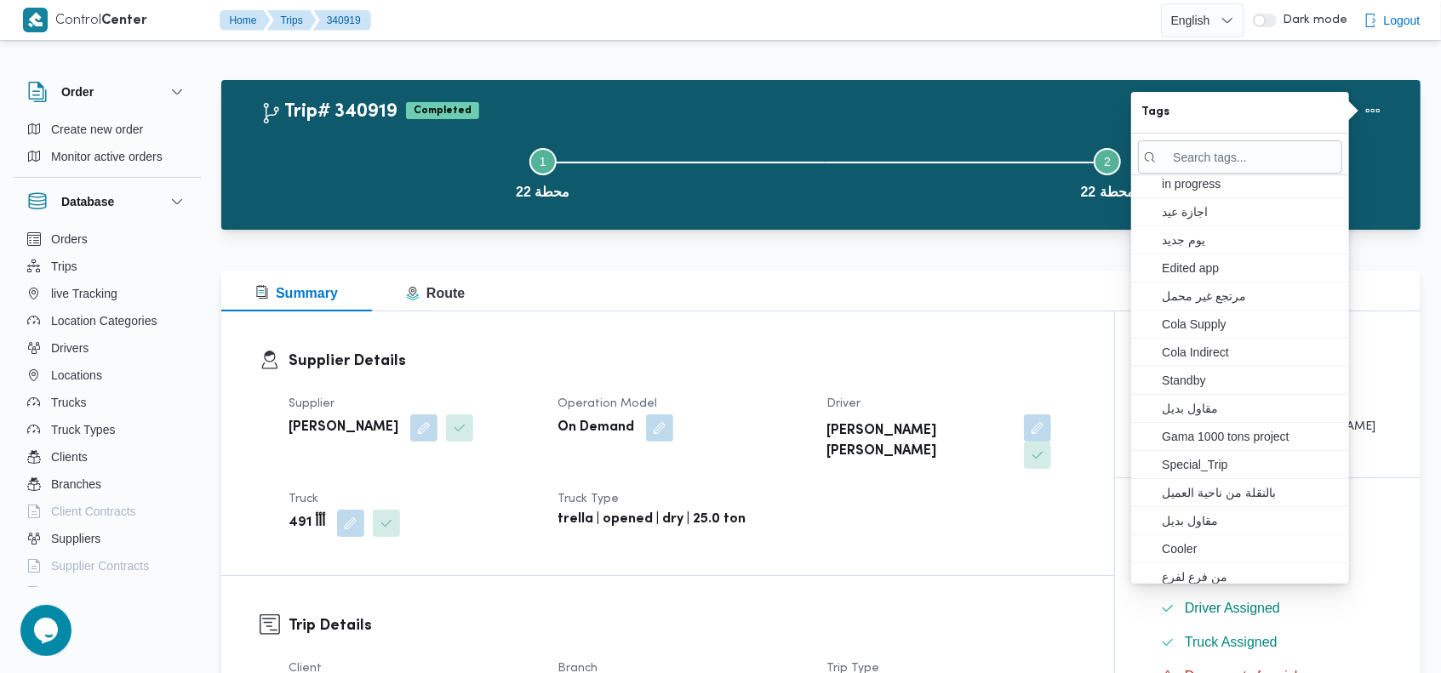
scroll to position [291, 0]
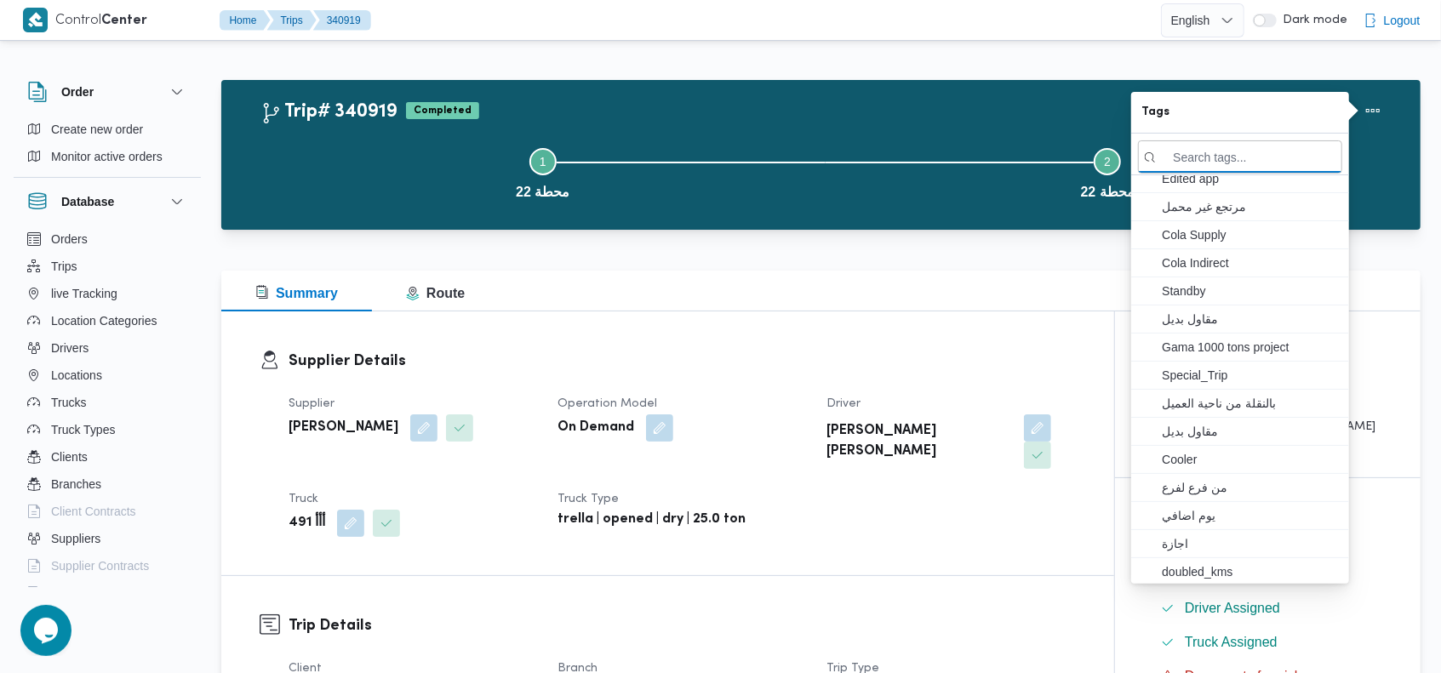
click at [947, 312] on div "Supplier Details Supplier طارق محمد زغلول سيد Operation Model On Demand Driver …" at bounding box center [667, 444] width 893 height 264
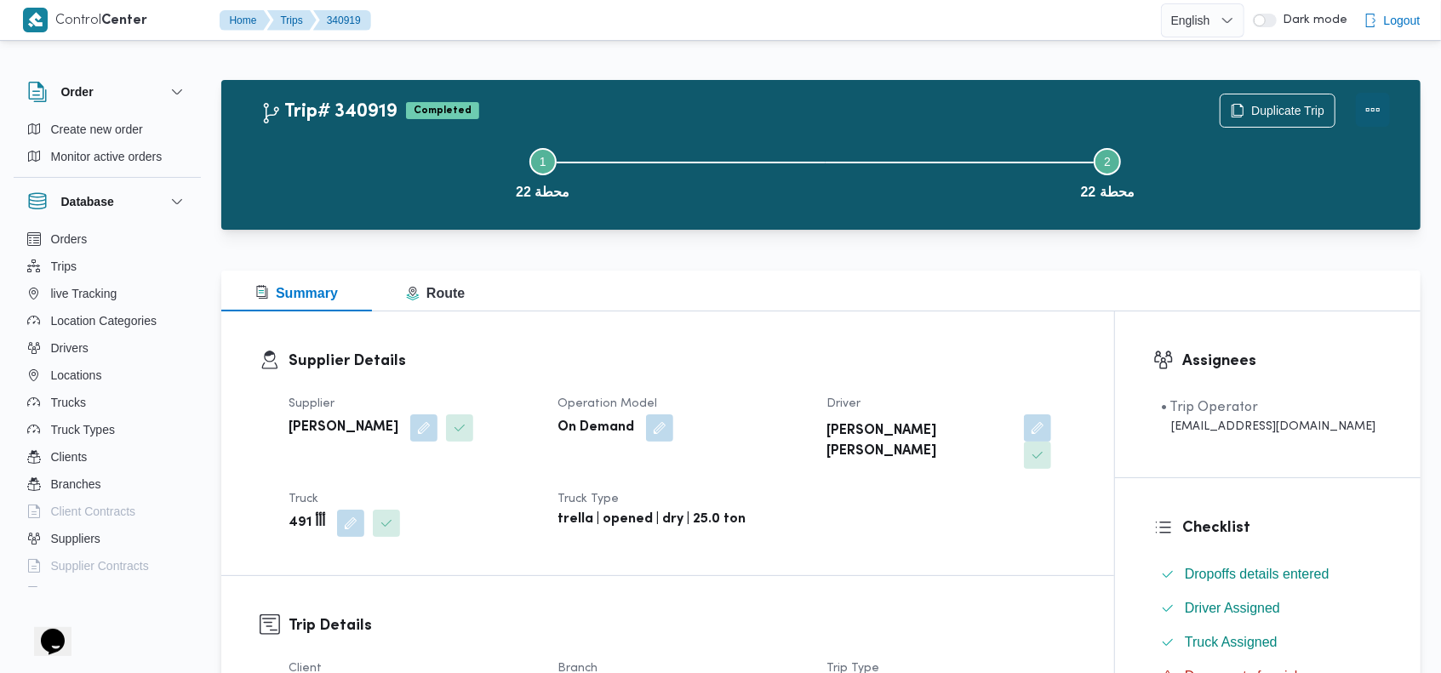
click at [1369, 105] on button "Actions" at bounding box center [1373, 110] width 34 height 34
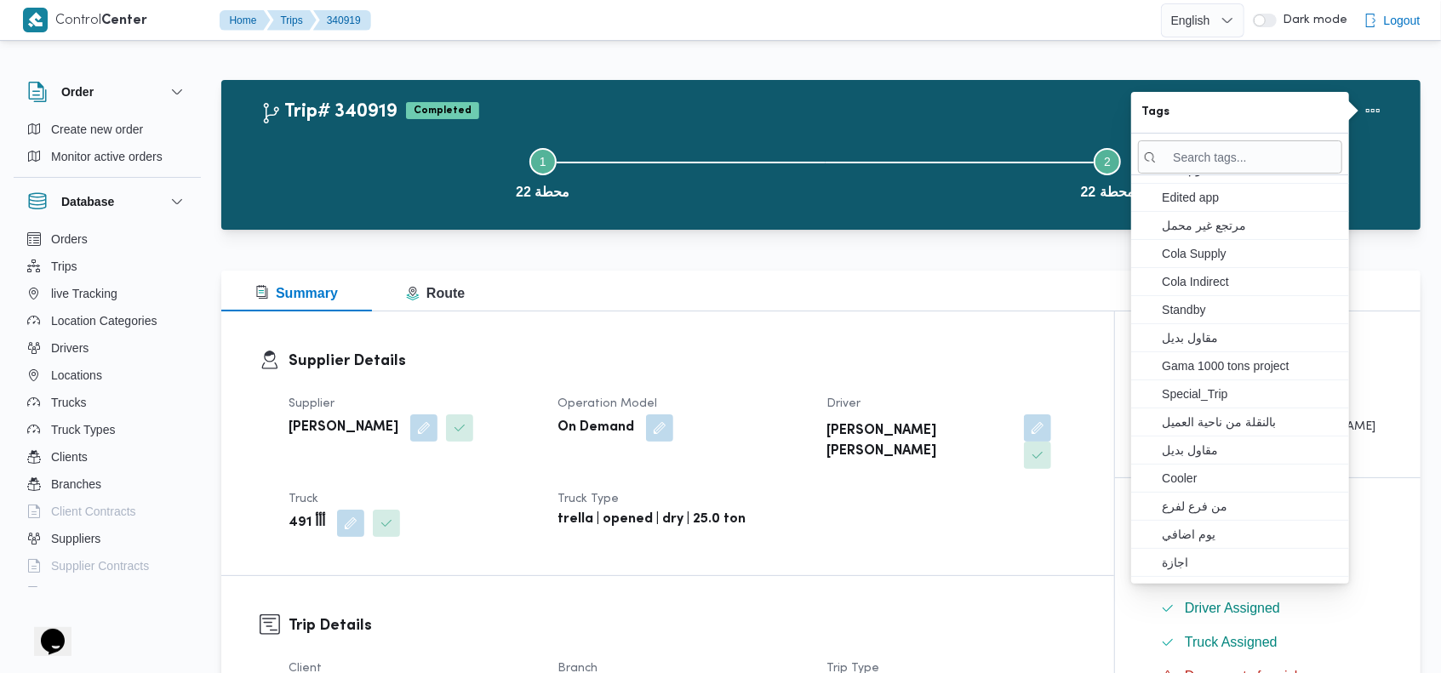
scroll to position [291, 0]
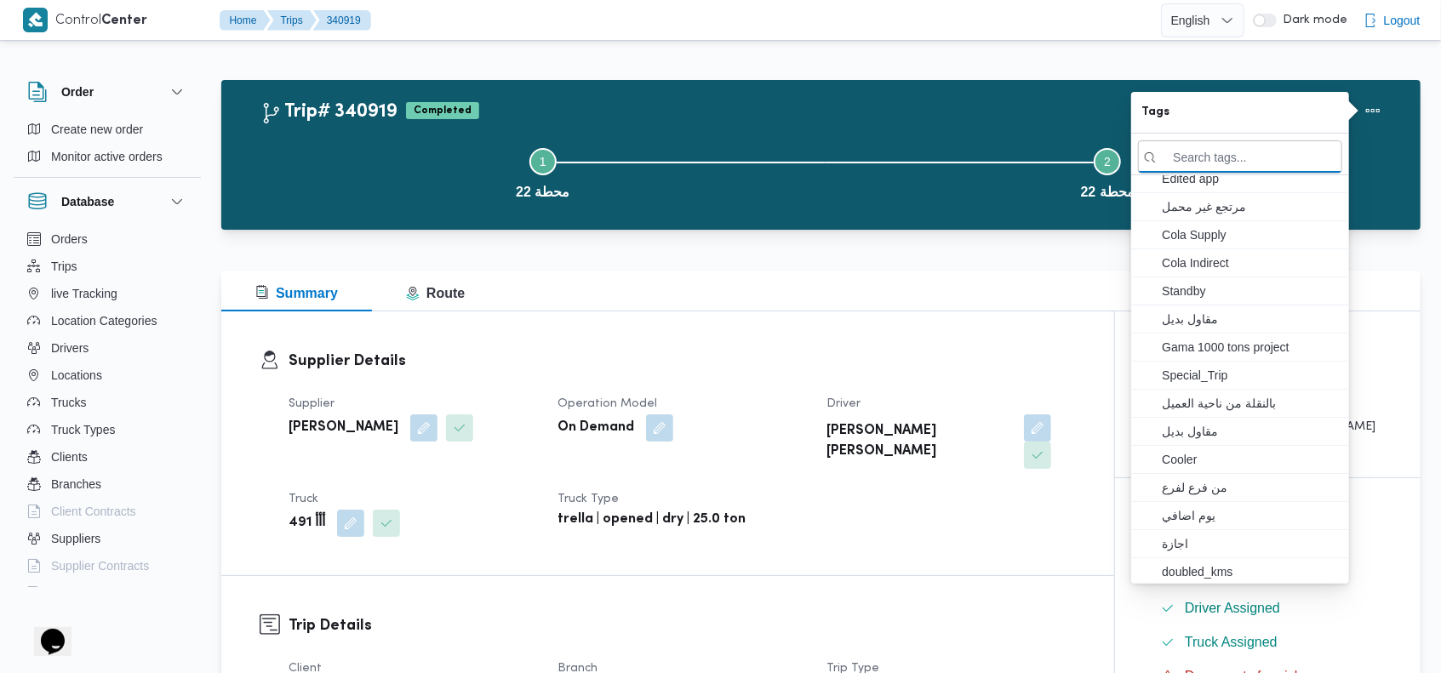
click at [938, 293] on div "Summary Route" at bounding box center [821, 291] width 1200 height 41
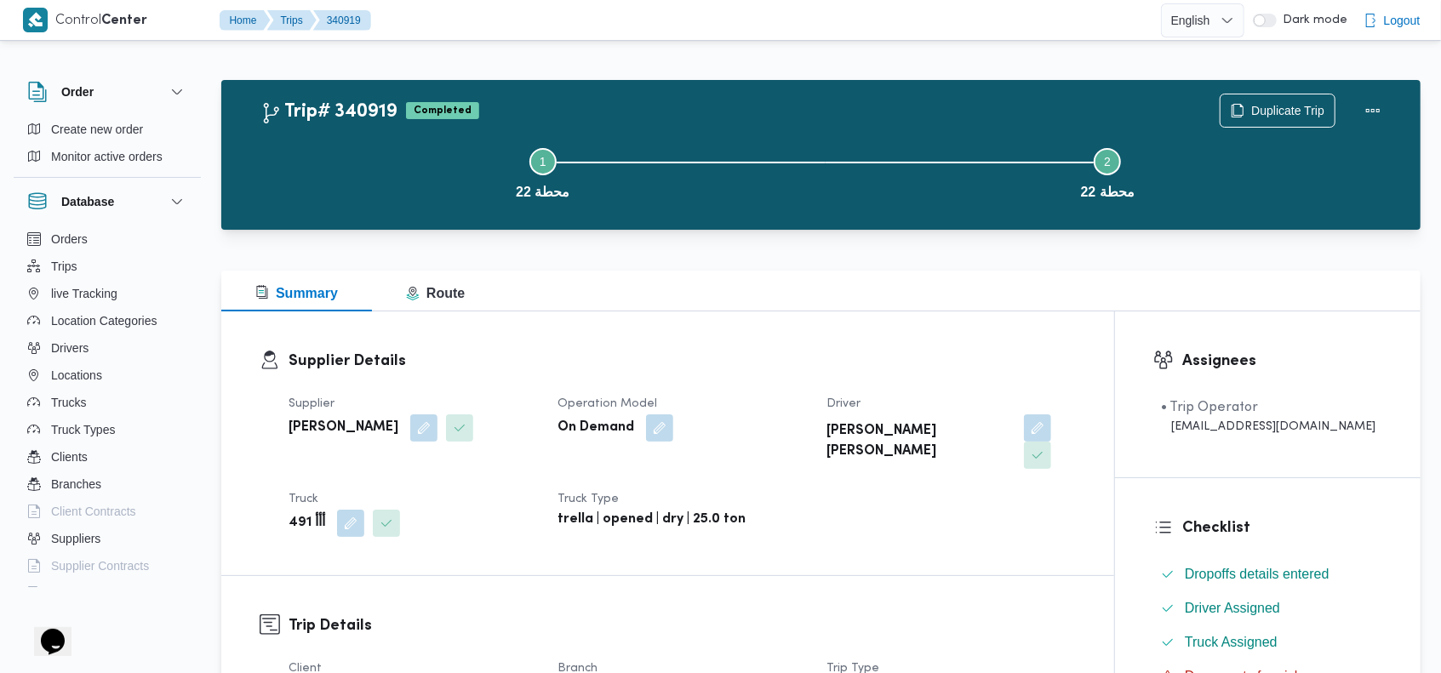
click at [828, 112] on div "Trip# 340919 Completed Duplicate Trip" at bounding box center [826, 111] width 1130 height 34
